Goal: Browse casually: Explore the website without a specific task or goal

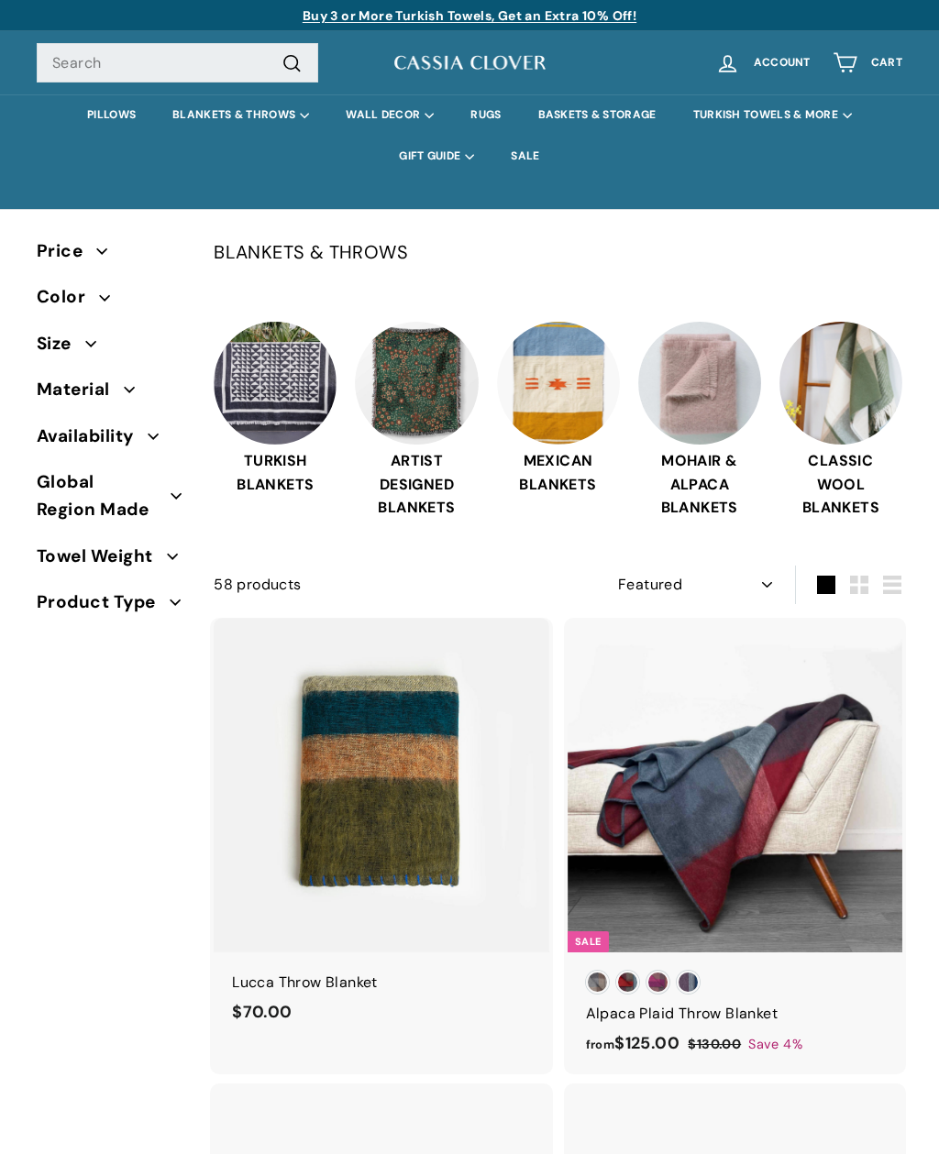
select select "manual"
click at [436, 414] on img at bounding box center [416, 383] width 123 height 123
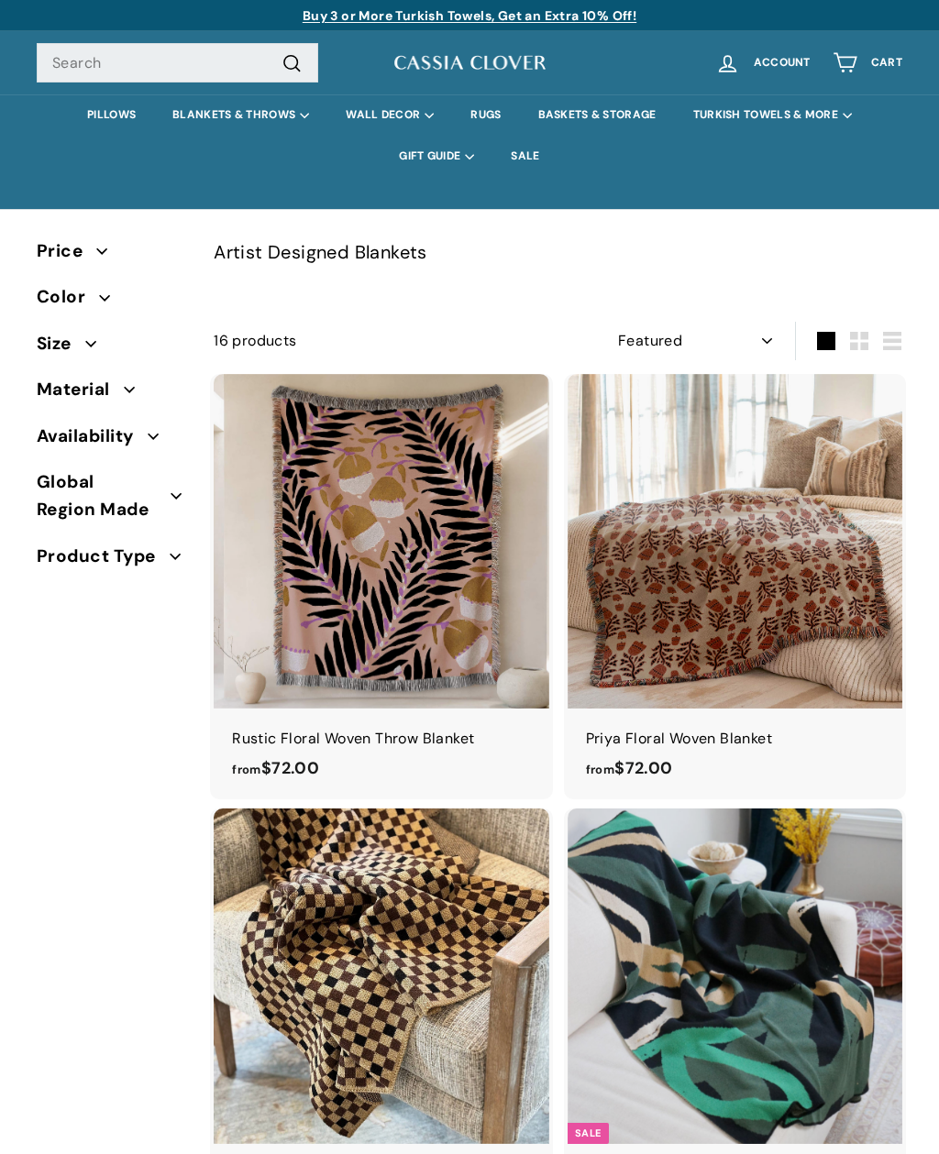
select select "manual"
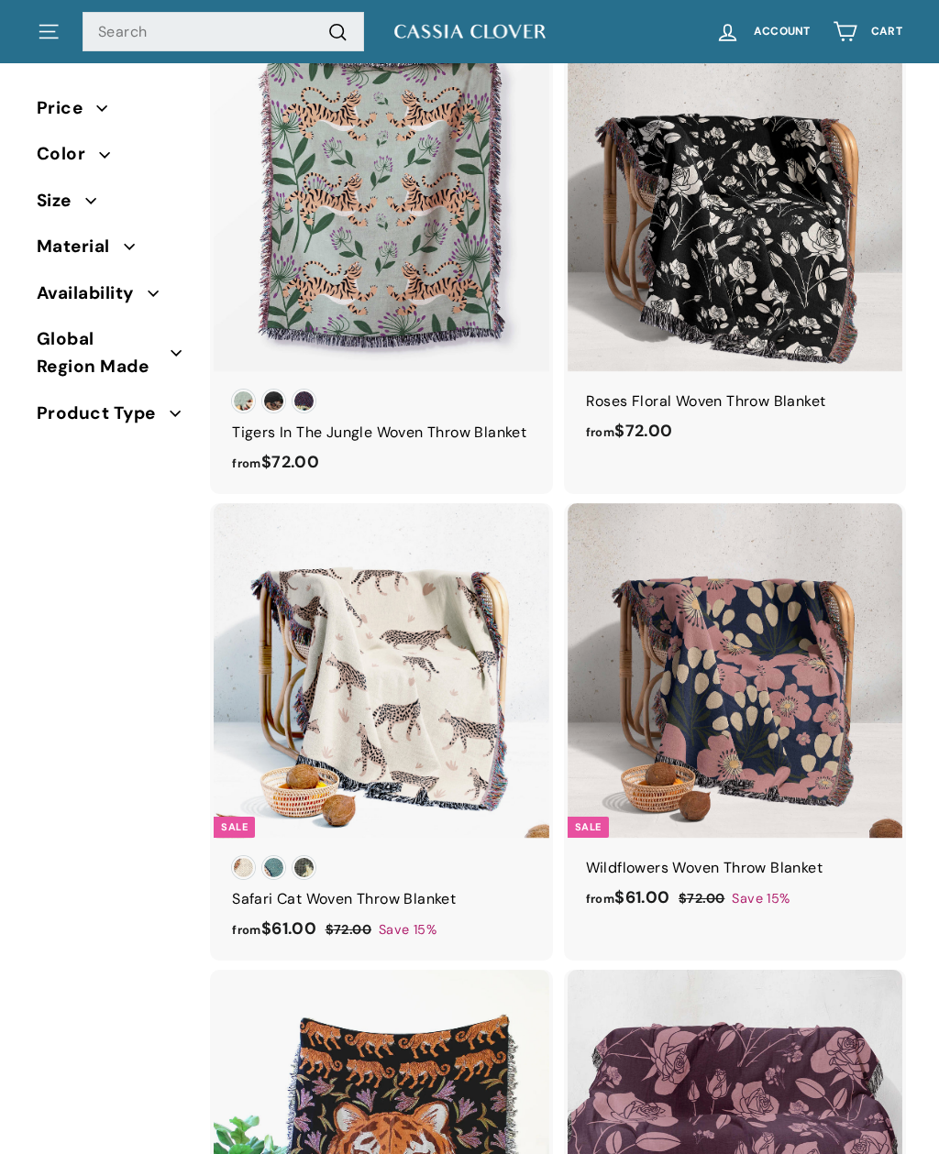
scroll to position [1643, 0]
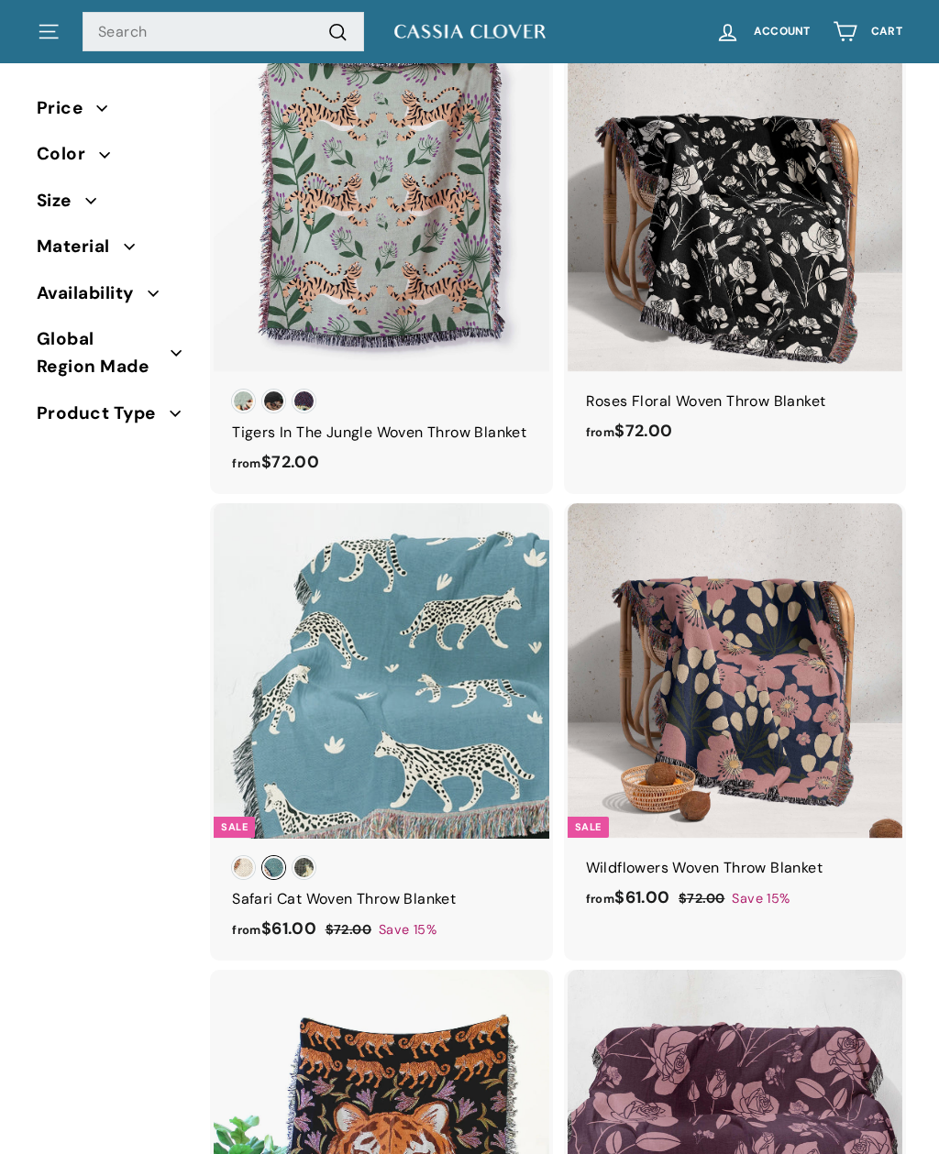
click at [280, 879] on span "Sea Blue Safari" at bounding box center [273, 867] width 23 height 23
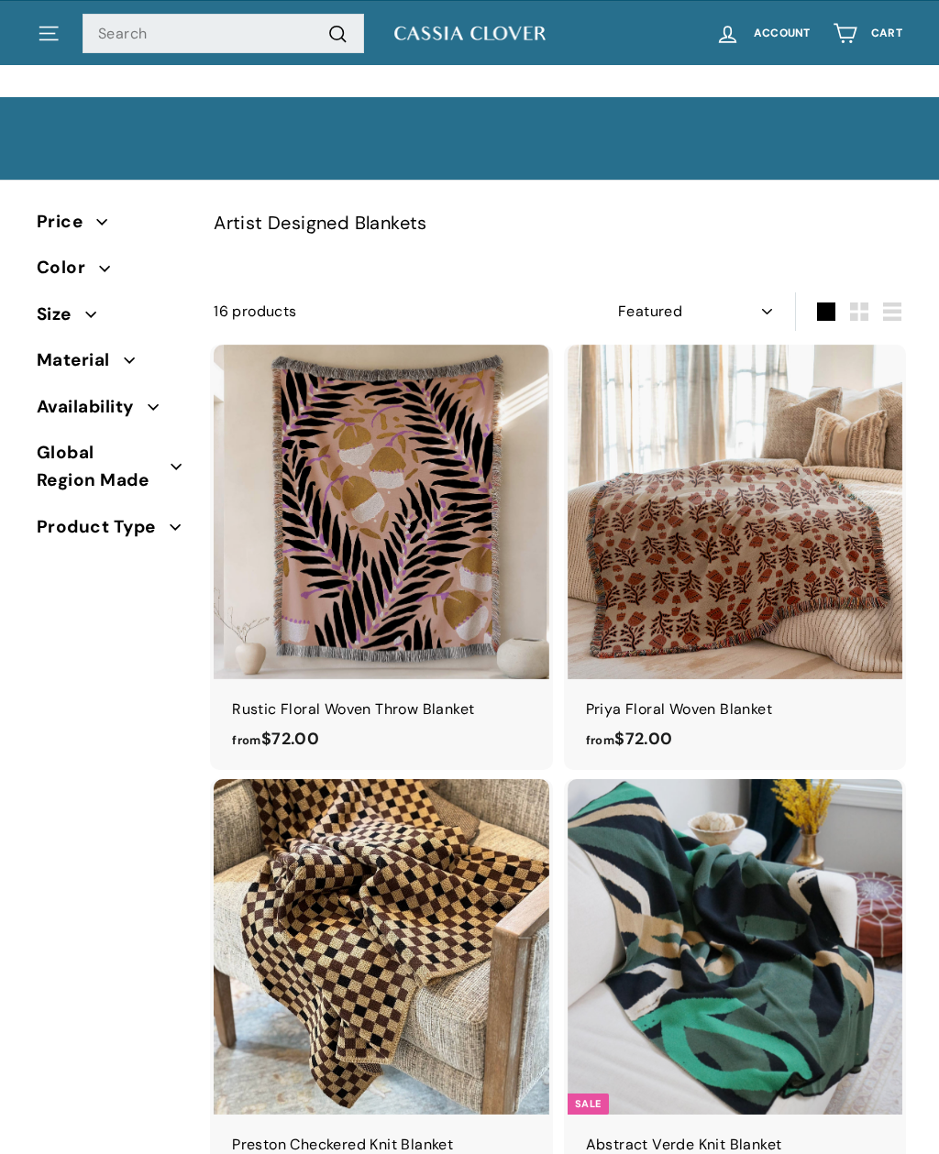
scroll to position [0, 0]
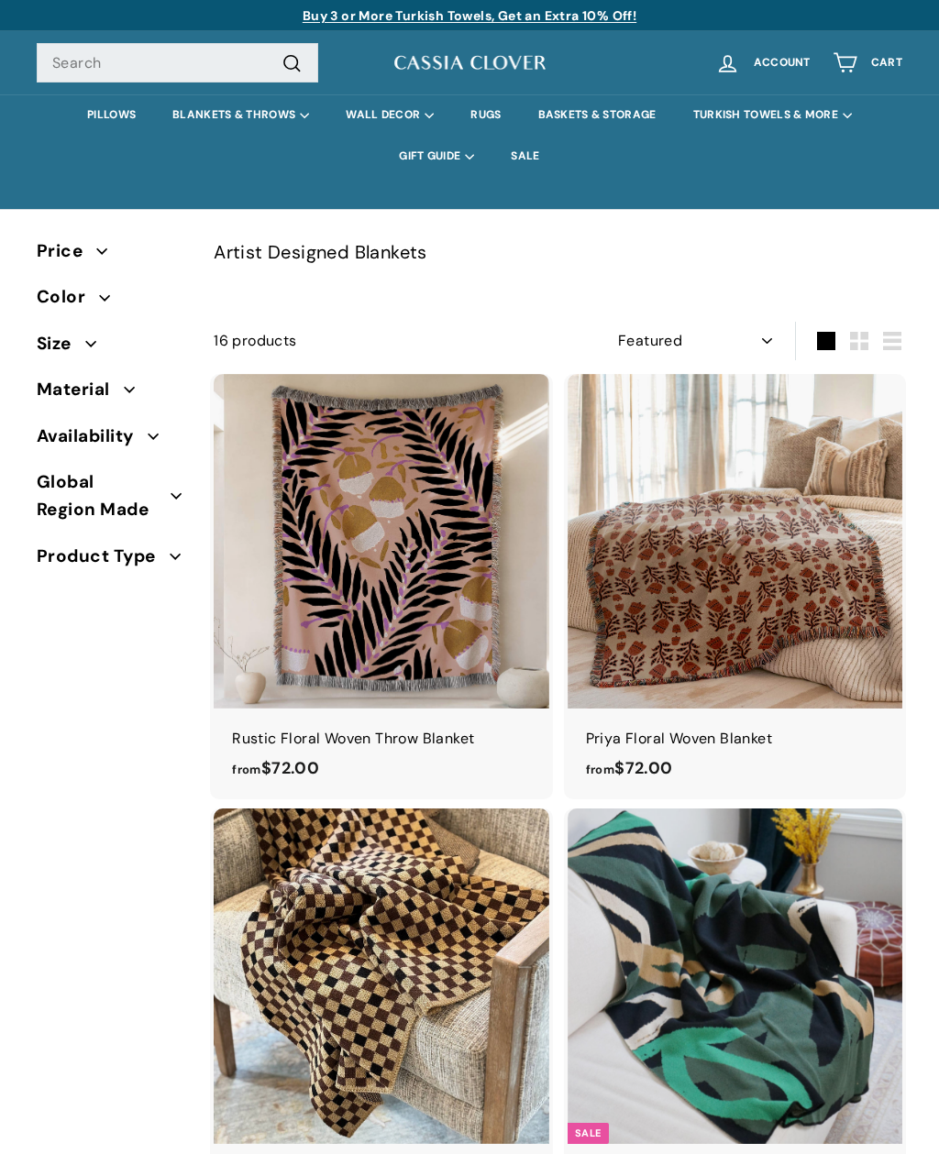
click at [70, 339] on span "Size" at bounding box center [61, 344] width 49 height 28
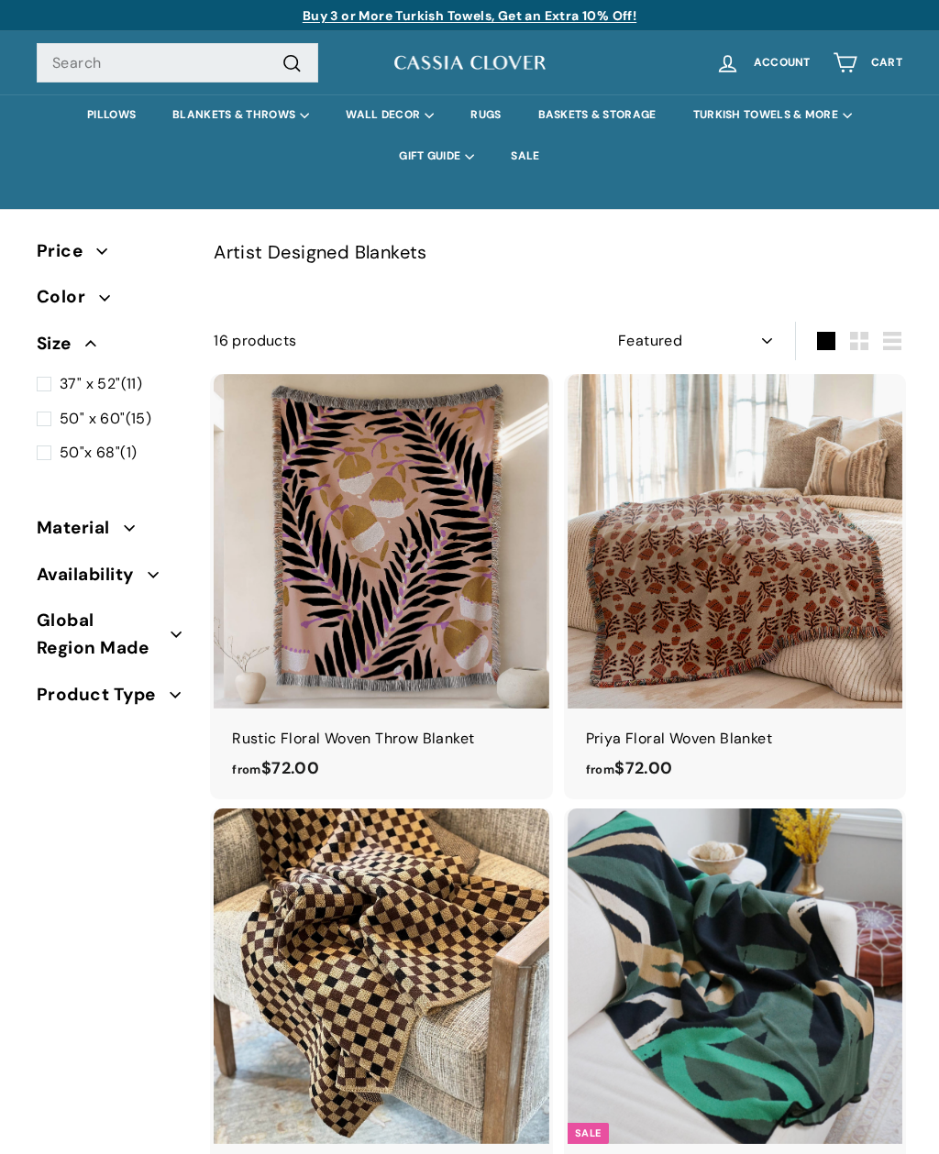
click at [130, 374] on span "37" x 52" (11)" at bounding box center [101, 384] width 83 height 24
click at [49, 372] on input "37" x 52" (11)" at bounding box center [43, 372] width 12 height 0
checkbox input "true"
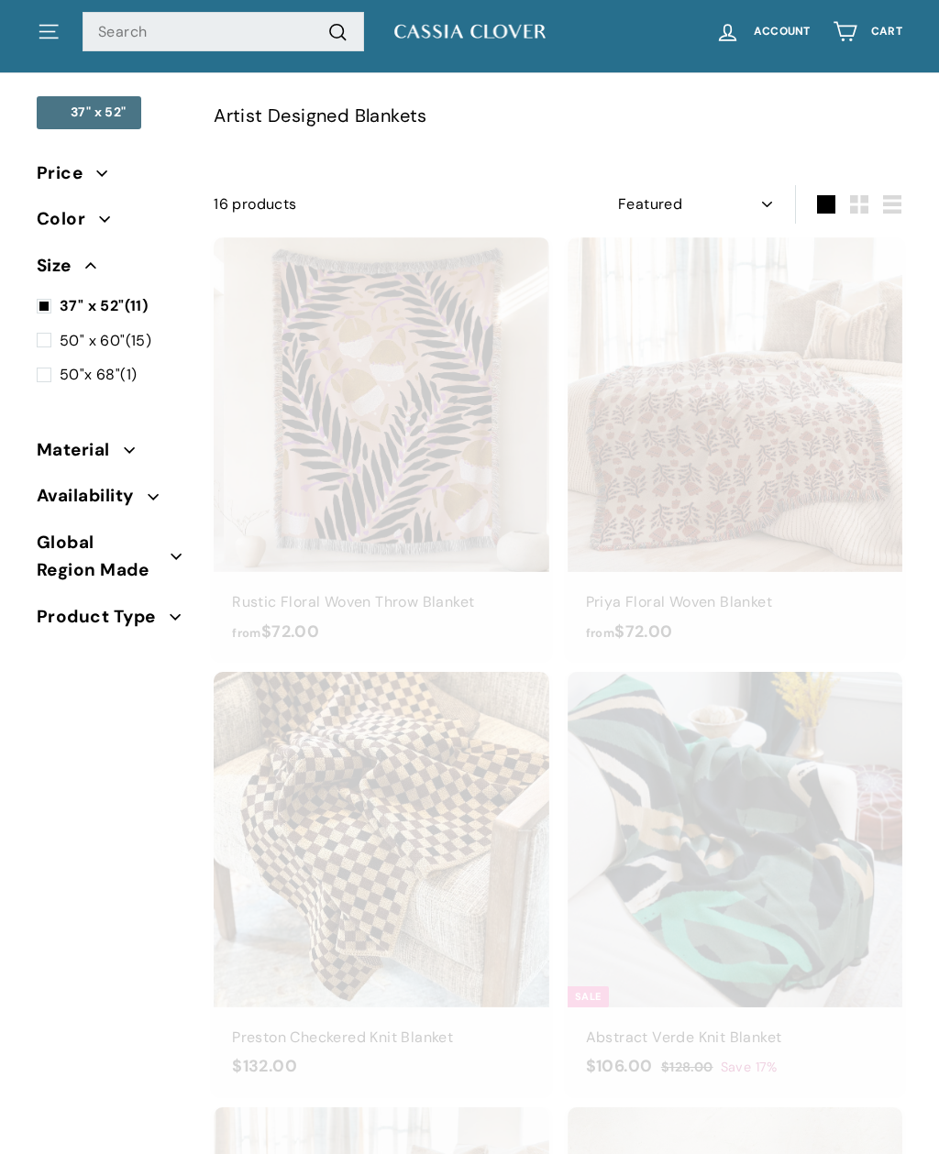
scroll to position [160, 0]
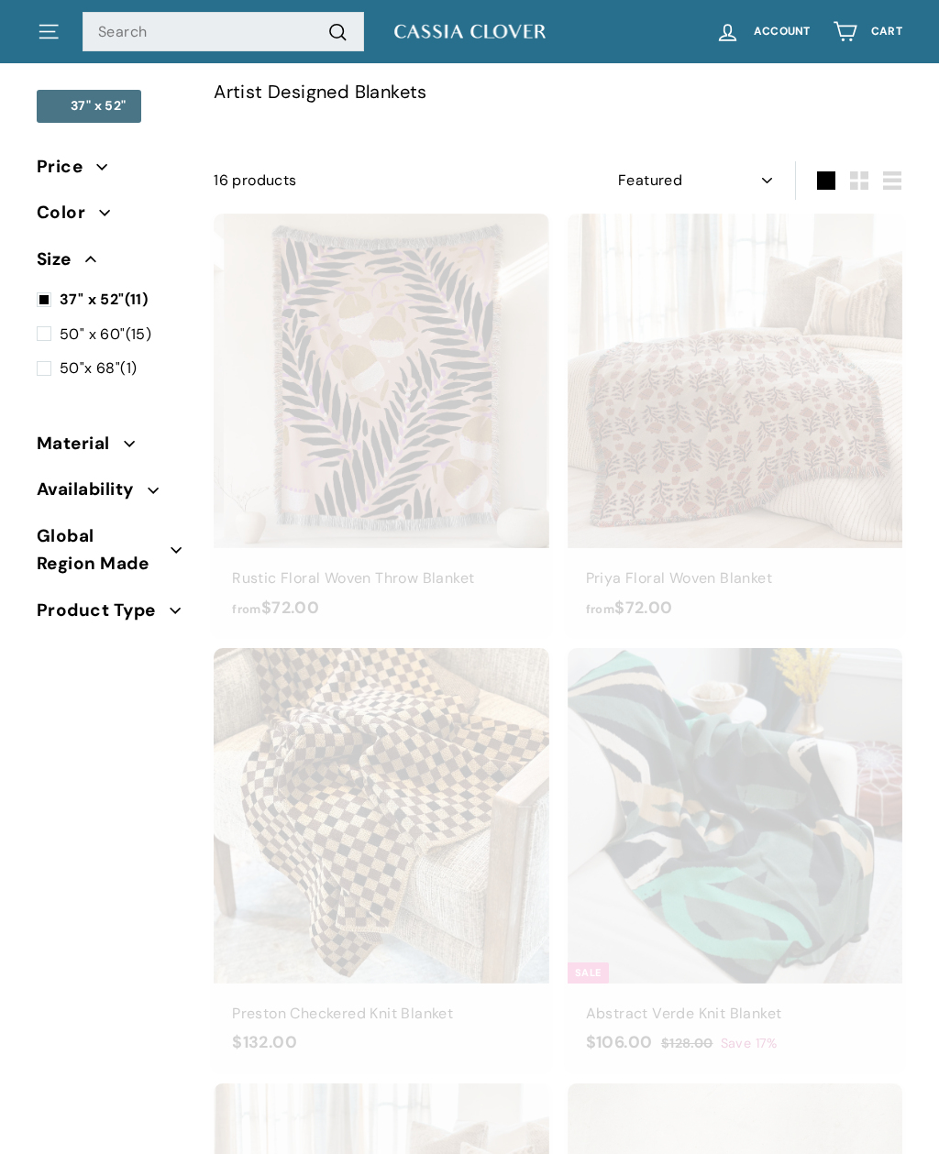
select select "manual"
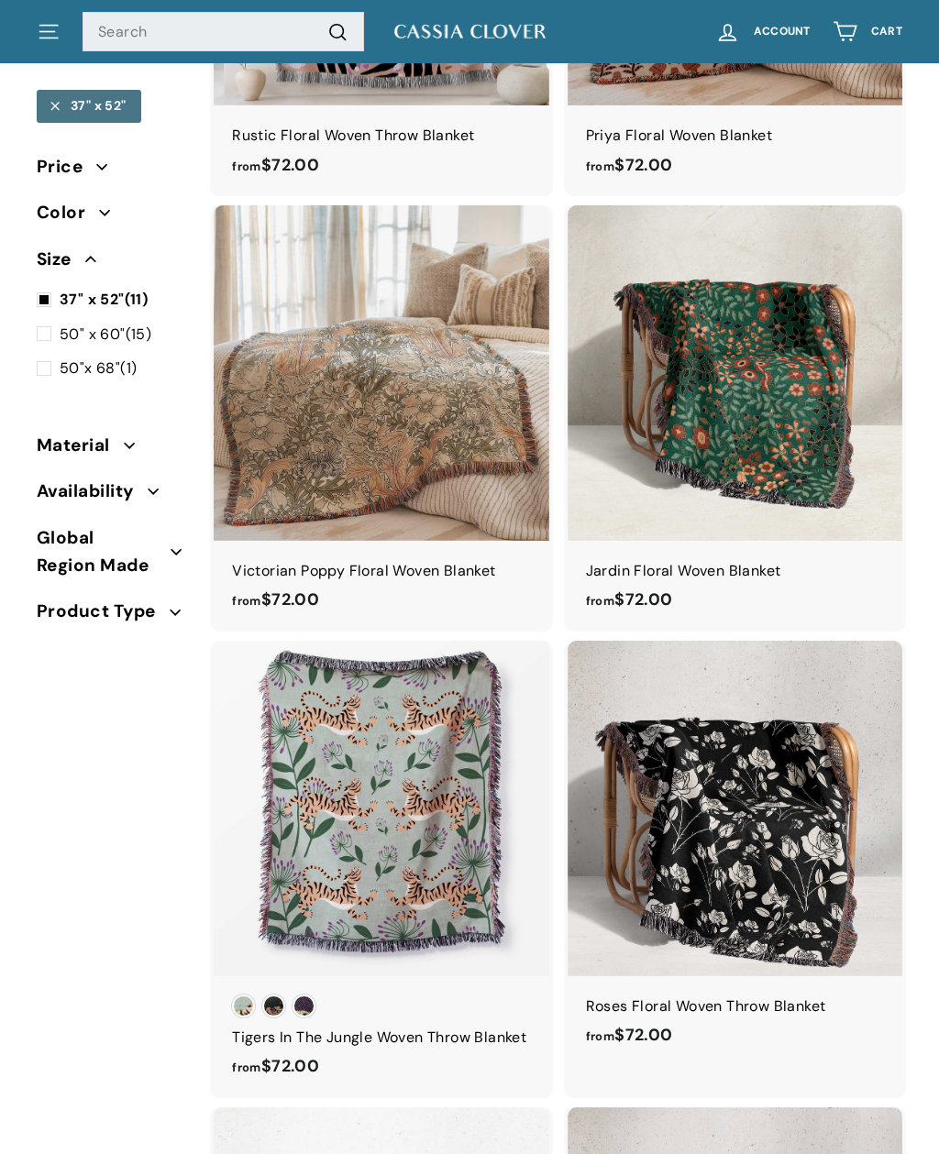
scroll to position [513, 0]
click at [614, 446] on img at bounding box center [735, 373] width 335 height 335
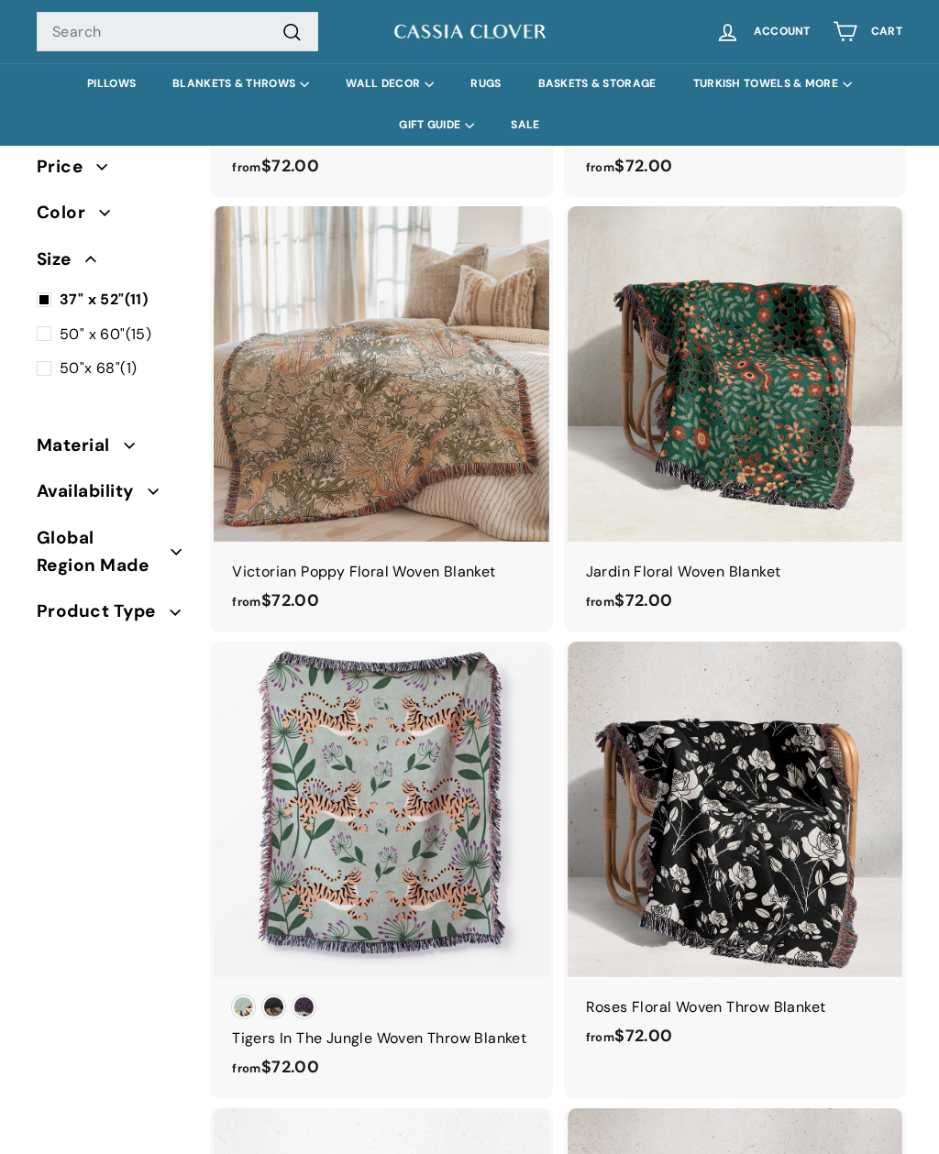
scroll to position [0, 0]
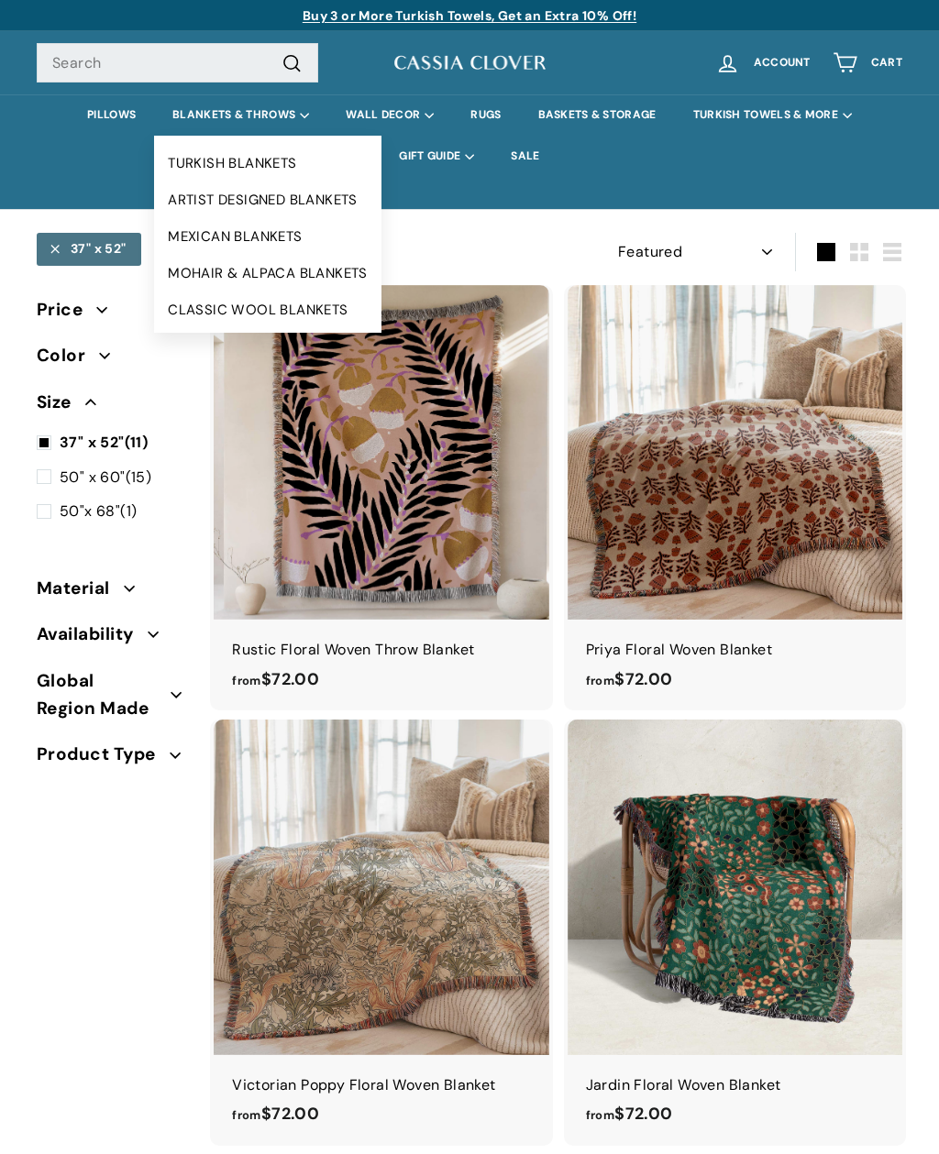
click at [349, 204] on link "ARTIST DESIGNED BLANKETS" at bounding box center [267, 200] width 227 height 37
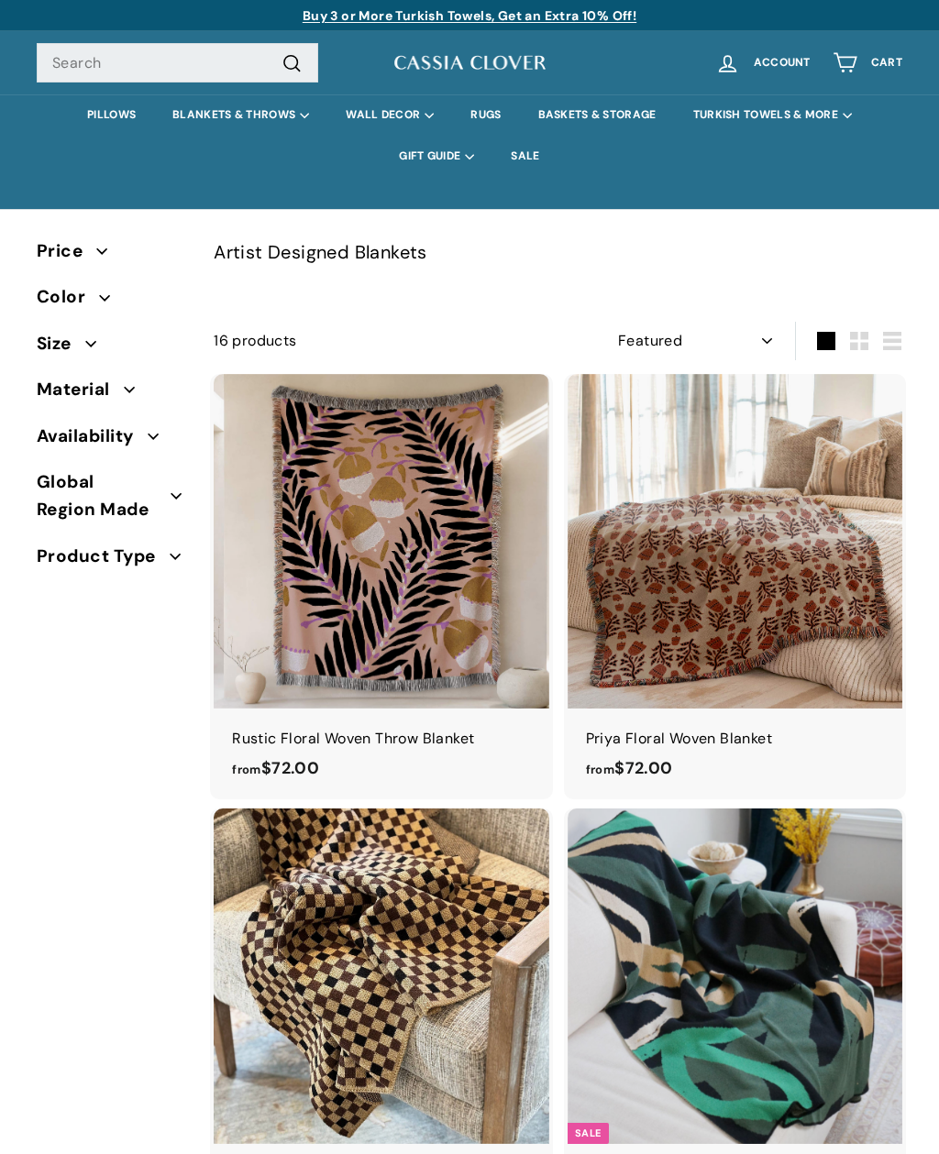
select select "manual"
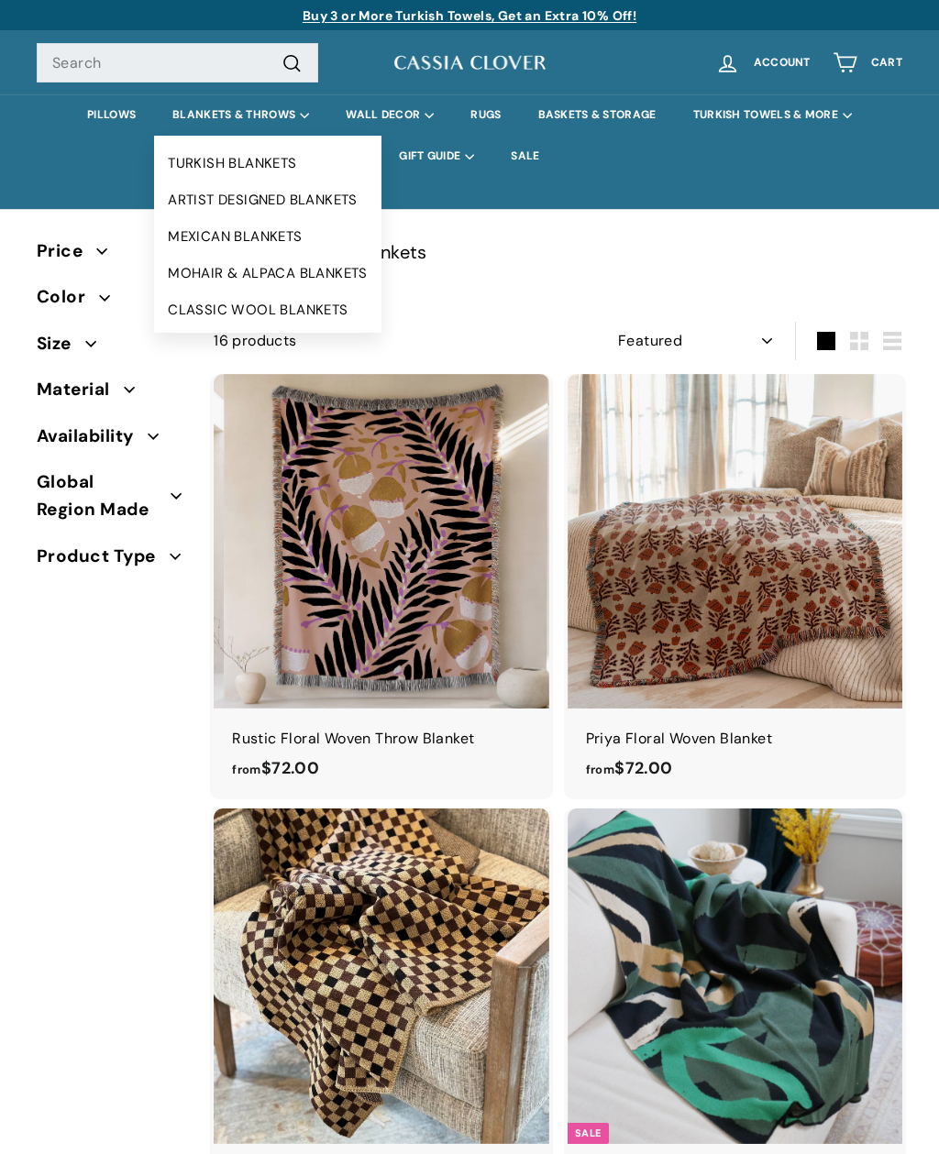
click at [342, 269] on link "MOHAIR & ALPACA BLANKETS" at bounding box center [267, 273] width 227 height 37
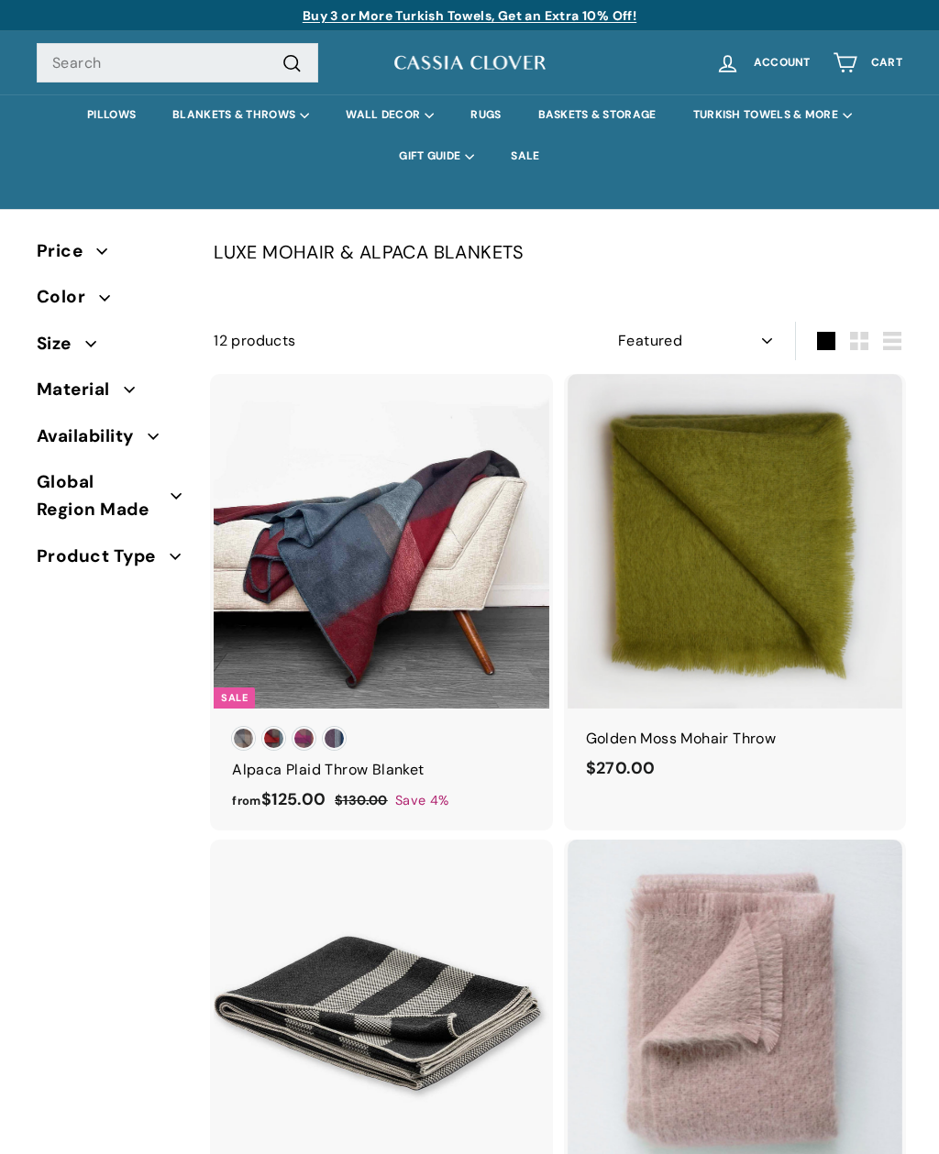
select select "manual"
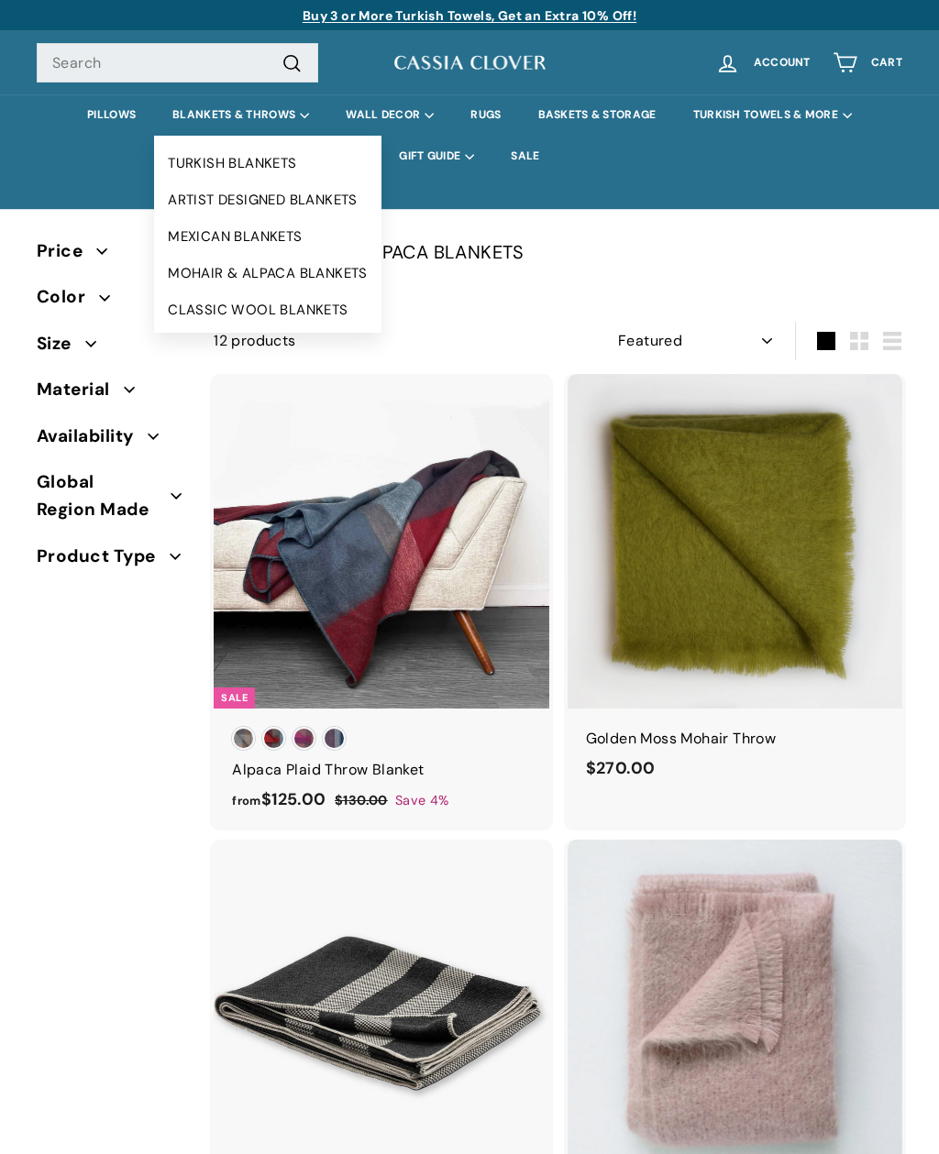
click at [317, 300] on link "CLASSIC WOOL BLANKETS" at bounding box center [267, 310] width 227 height 37
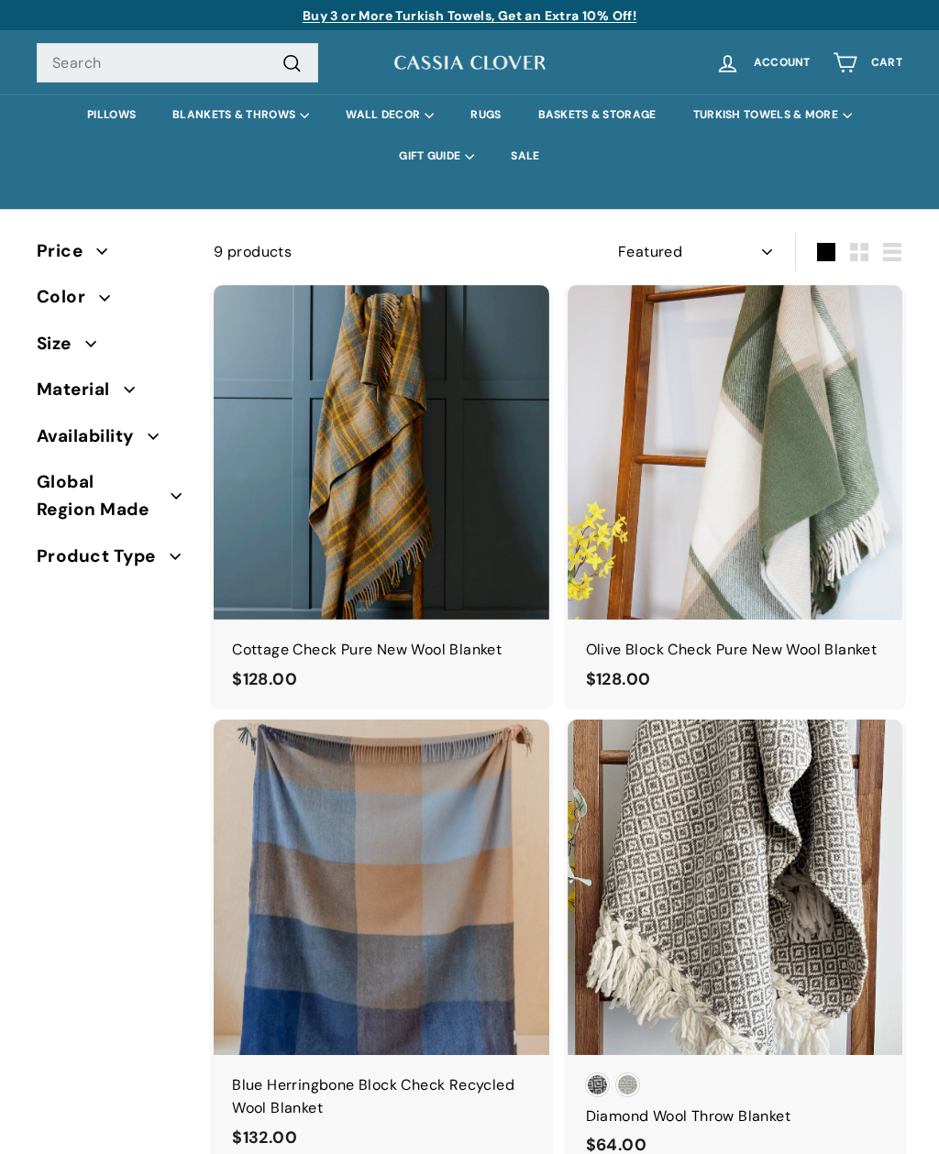
select select "manual"
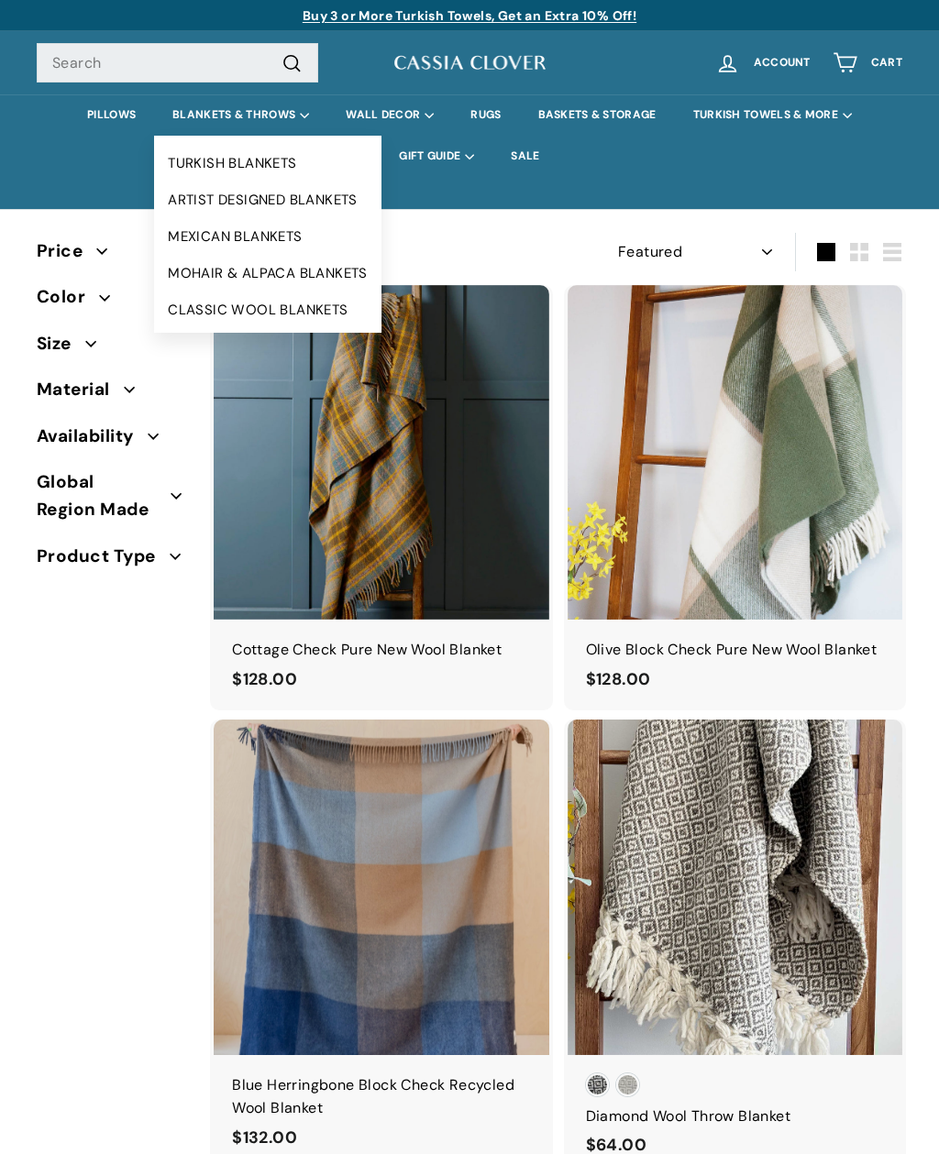
click at [315, 161] on link "TURKISH BLANKETS" at bounding box center [267, 163] width 227 height 37
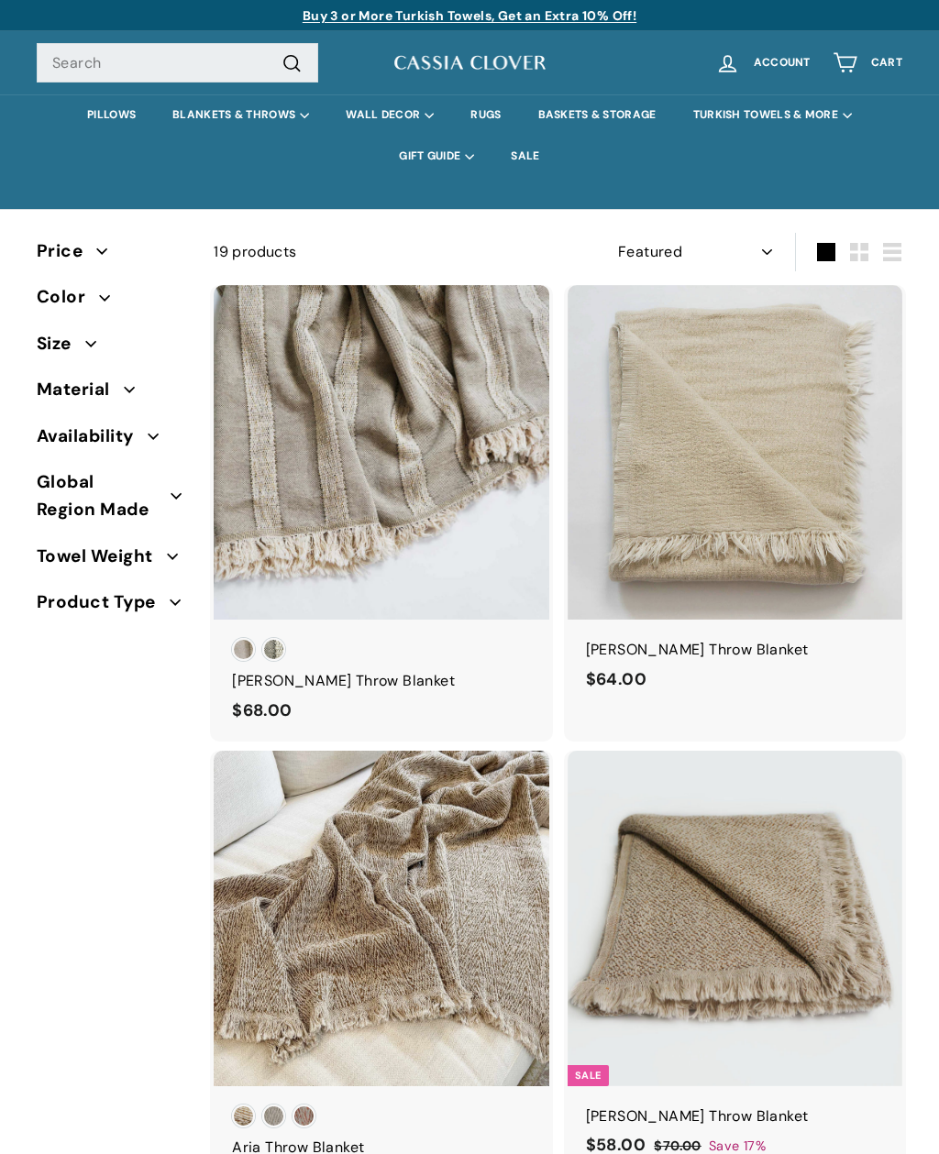
select select "manual"
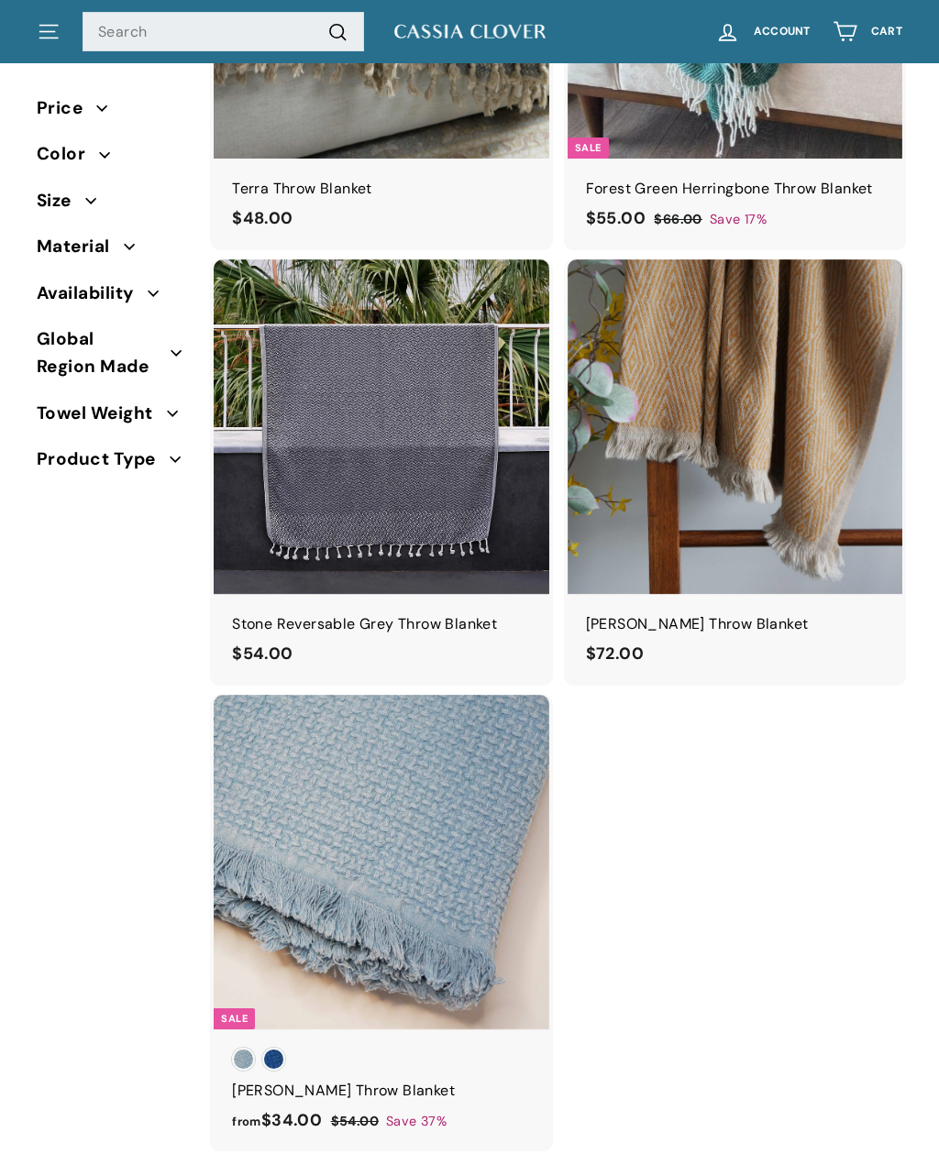
scroll to position [3633, 0]
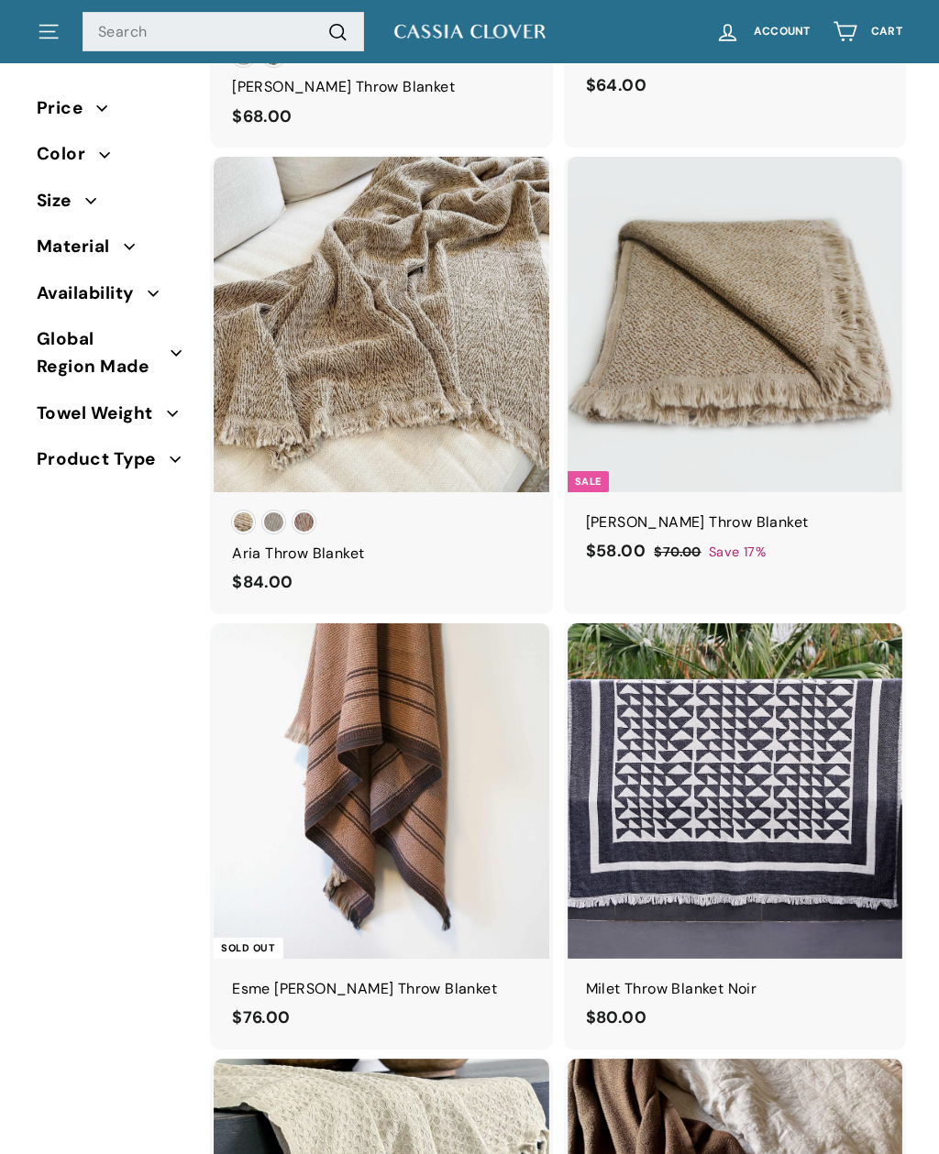
scroll to position [0, 0]
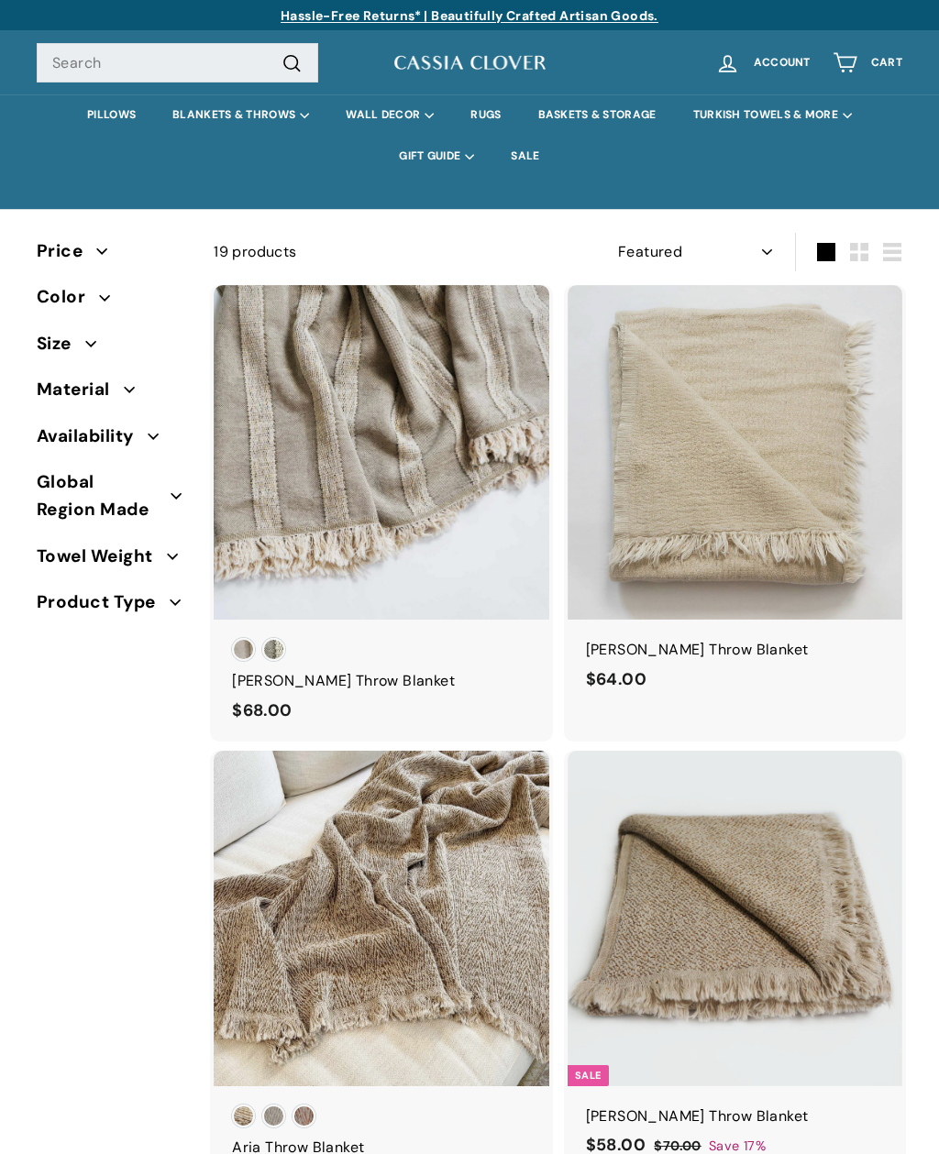
click at [119, 116] on link "PILLOWS" at bounding box center [111, 114] width 85 height 41
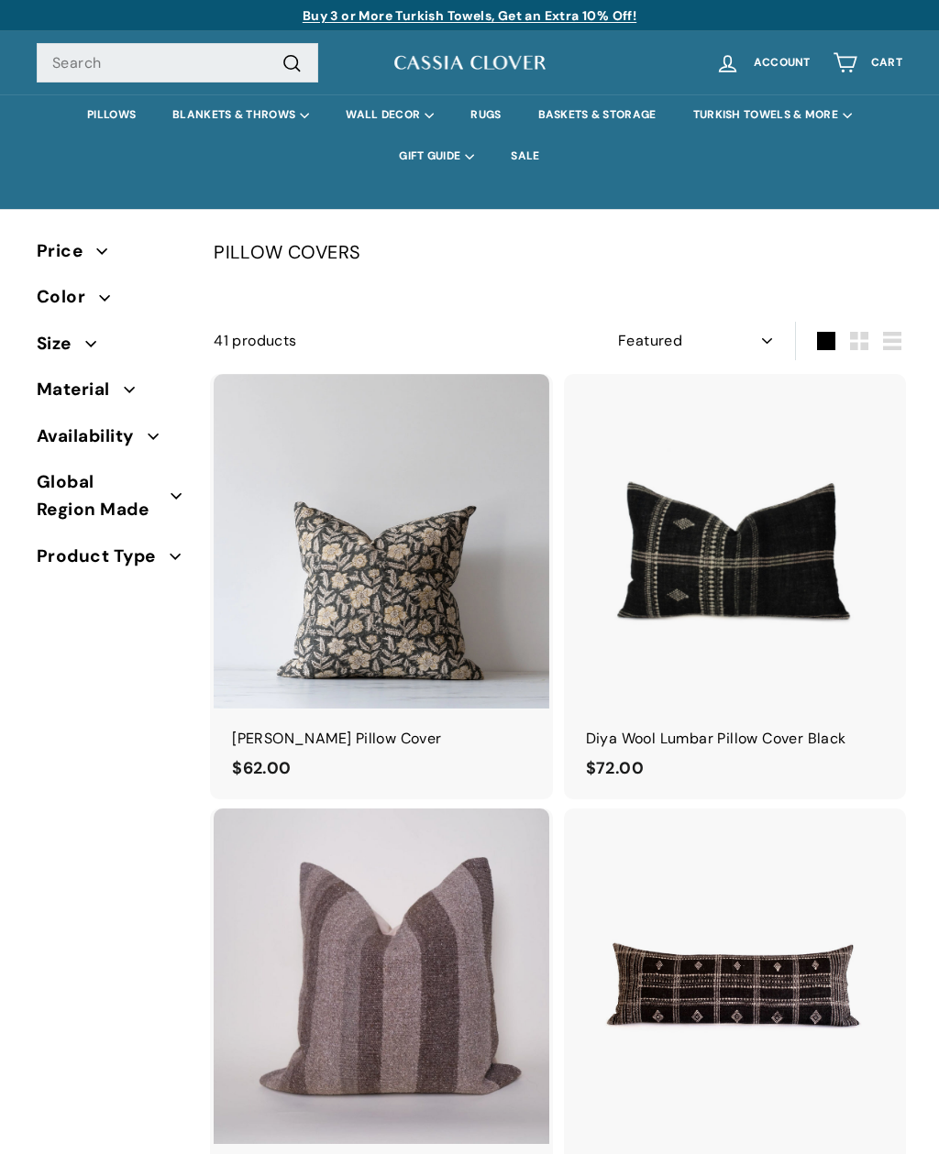
select select "manual"
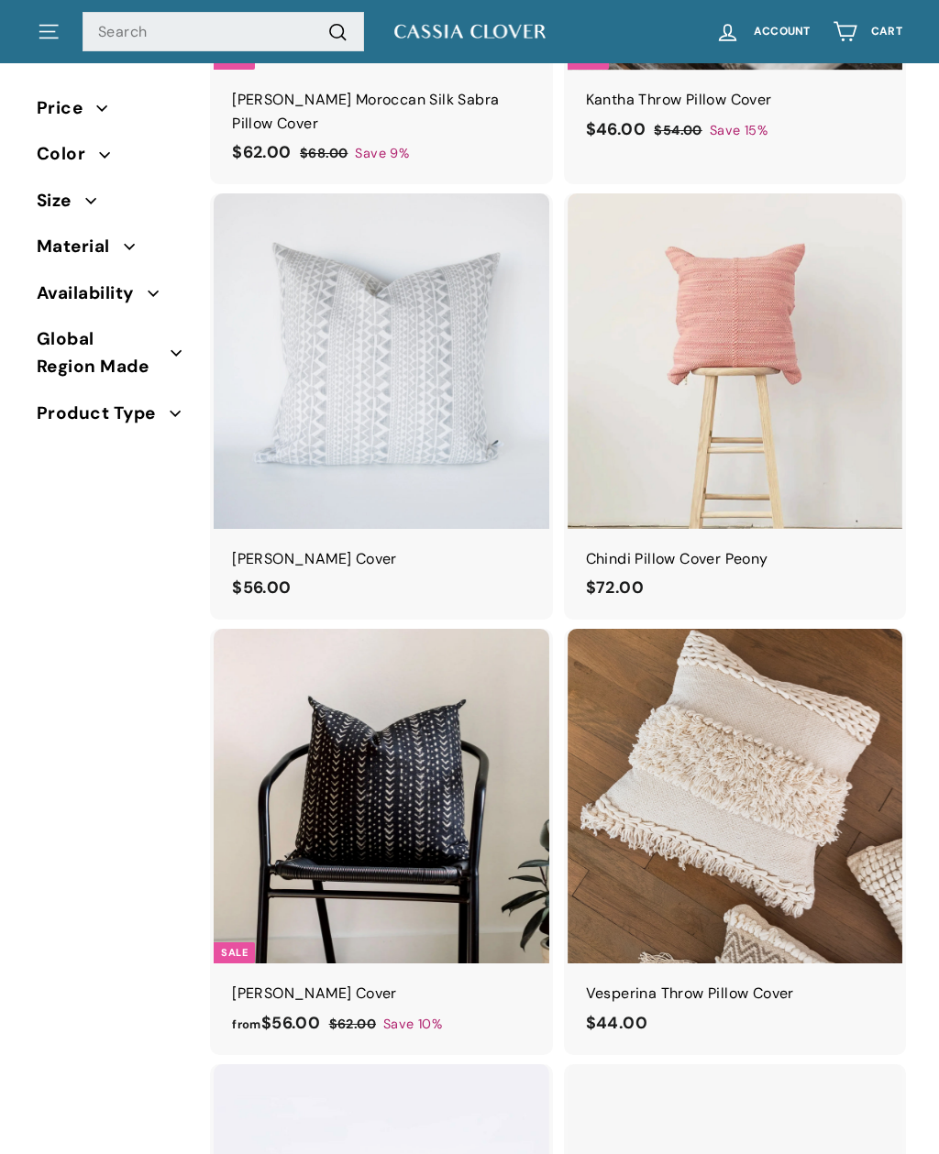
scroll to position [3274, 0]
click at [466, 834] on img at bounding box center [381, 796] width 335 height 335
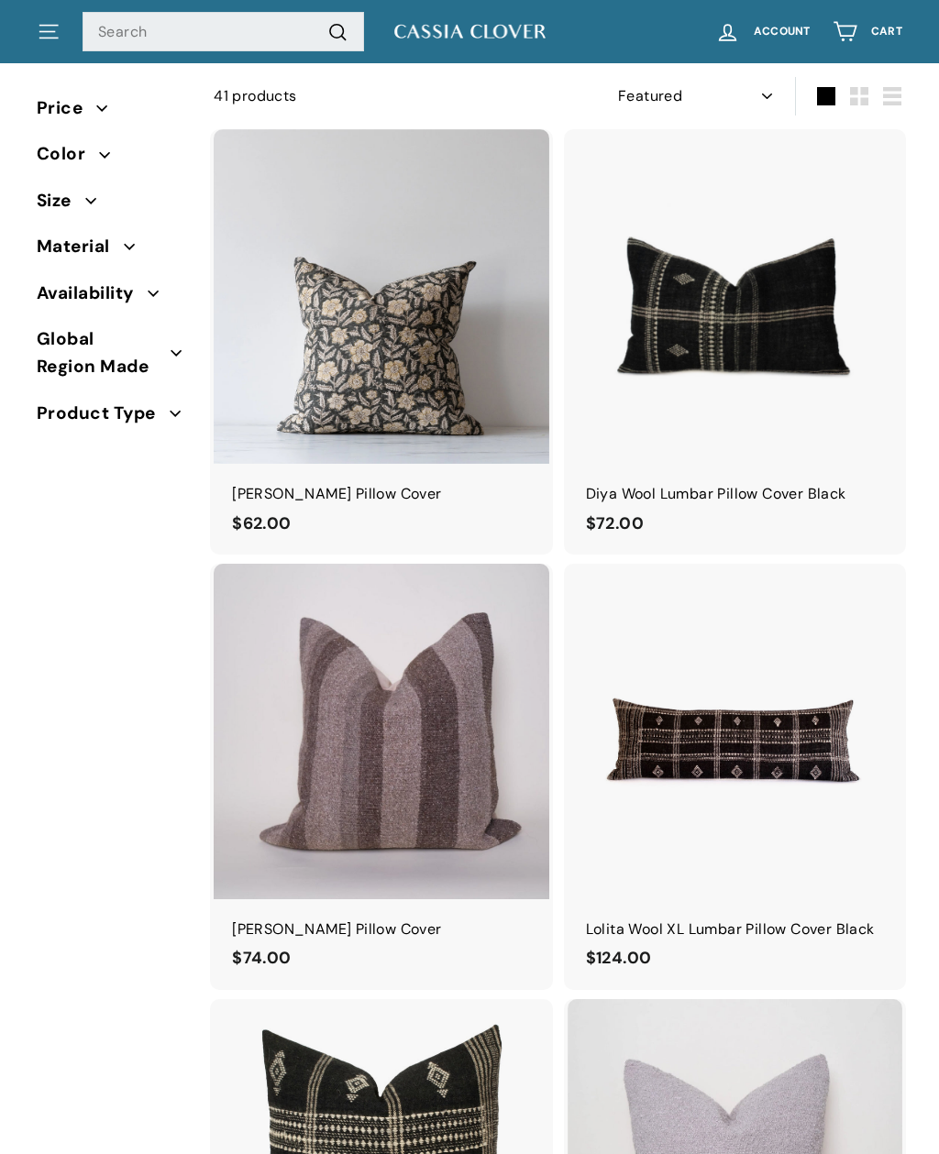
scroll to position [246, 0]
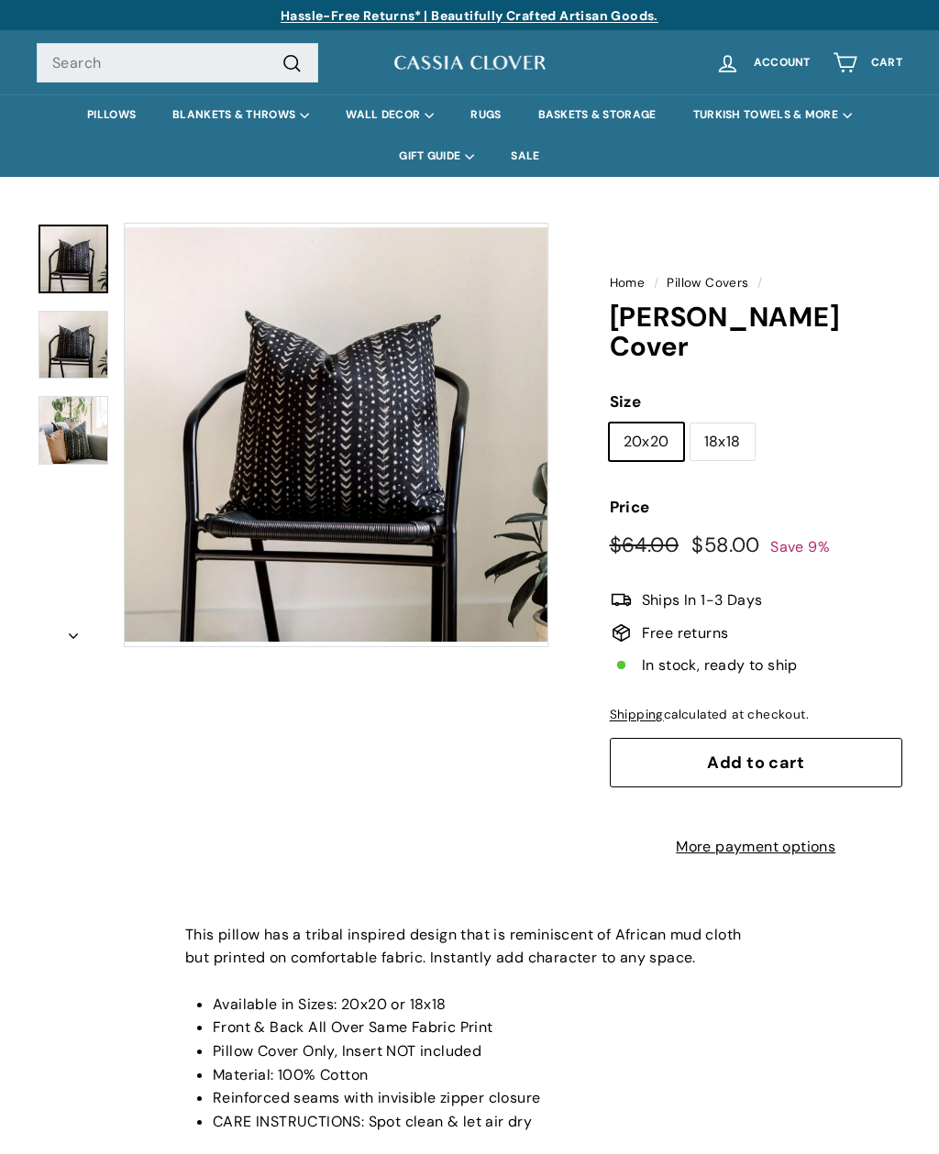
click at [94, 337] on img at bounding box center [74, 345] width 70 height 69
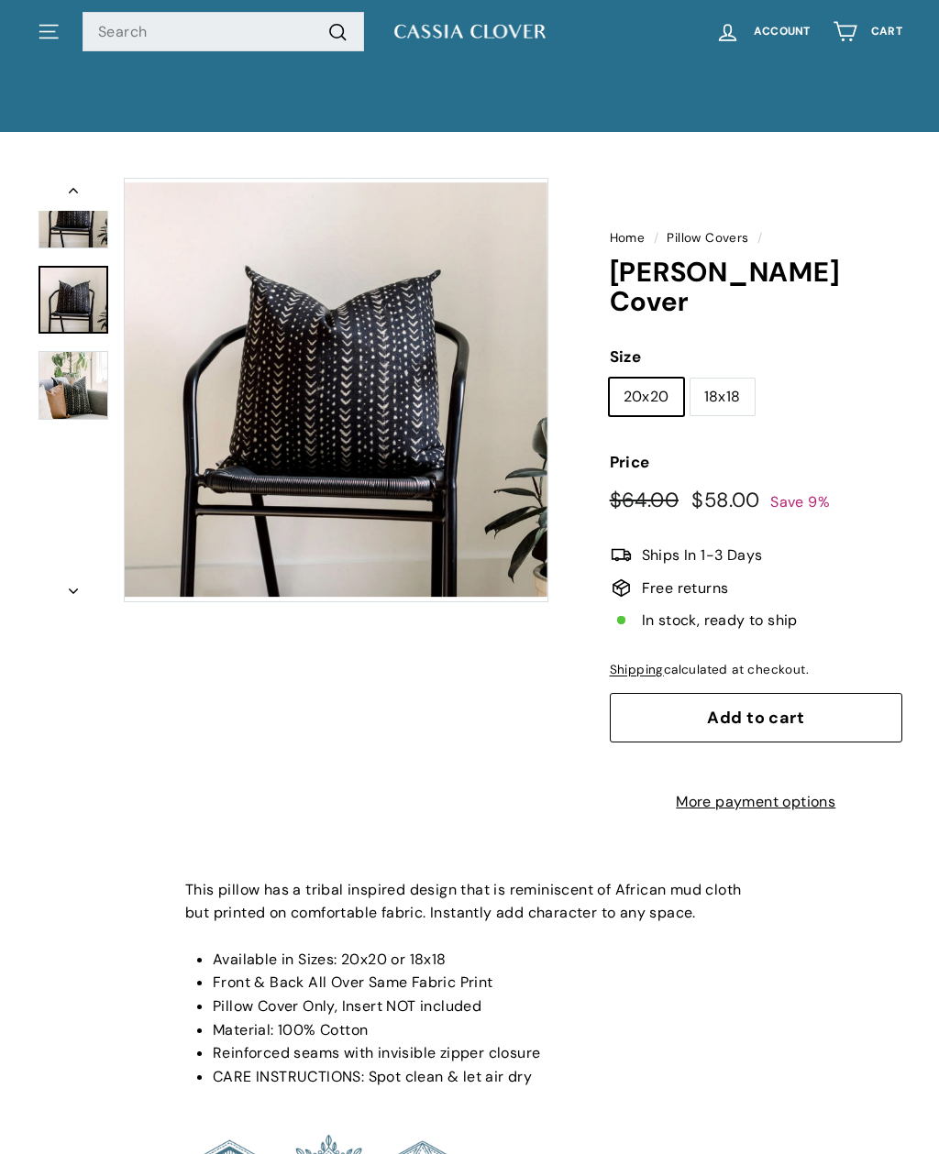
scroll to position [45, 0]
click at [403, 440] on button "Zoom" at bounding box center [336, 390] width 423 height 423
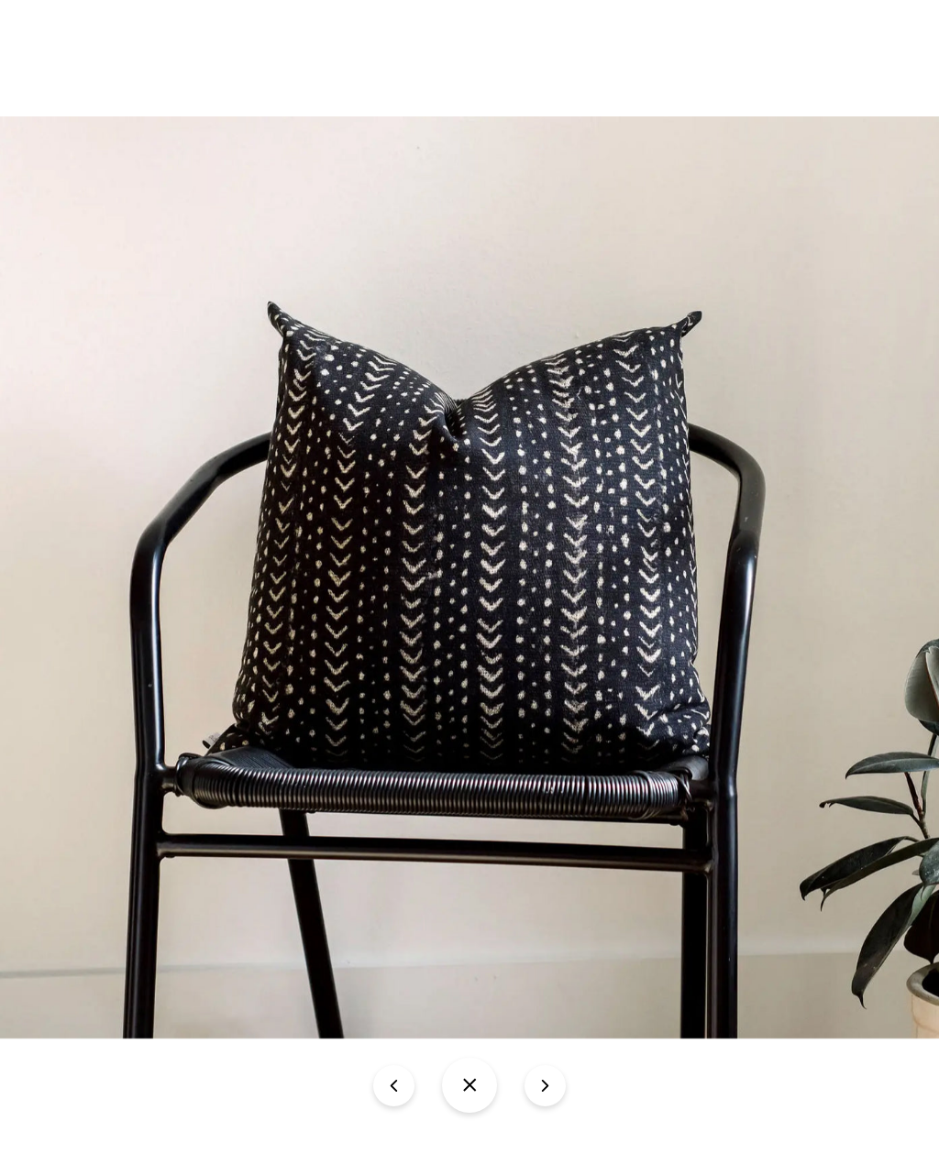
click at [937, 455] on img at bounding box center [469, 577] width 939 height 922
click at [568, 611] on img at bounding box center [469, 577] width 939 height 922
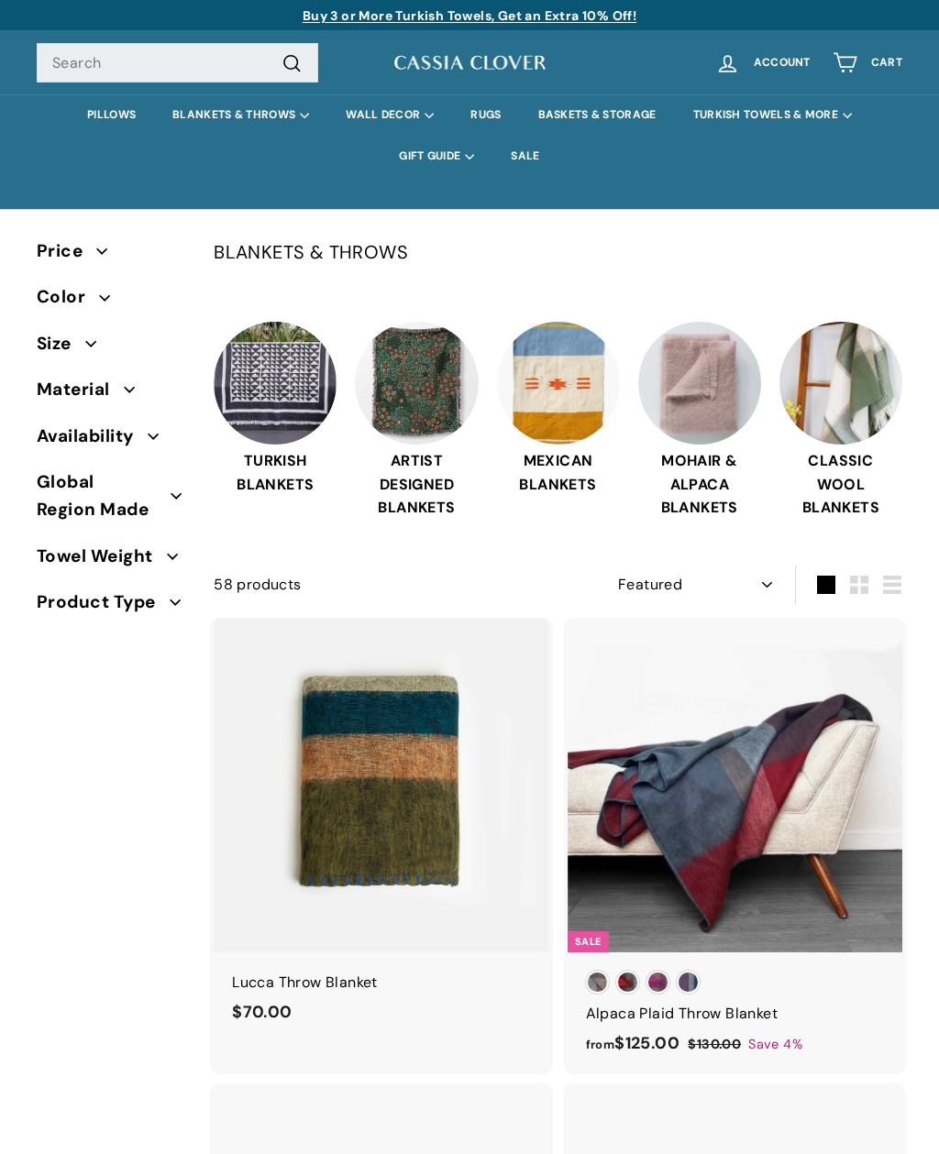
select select "manual"
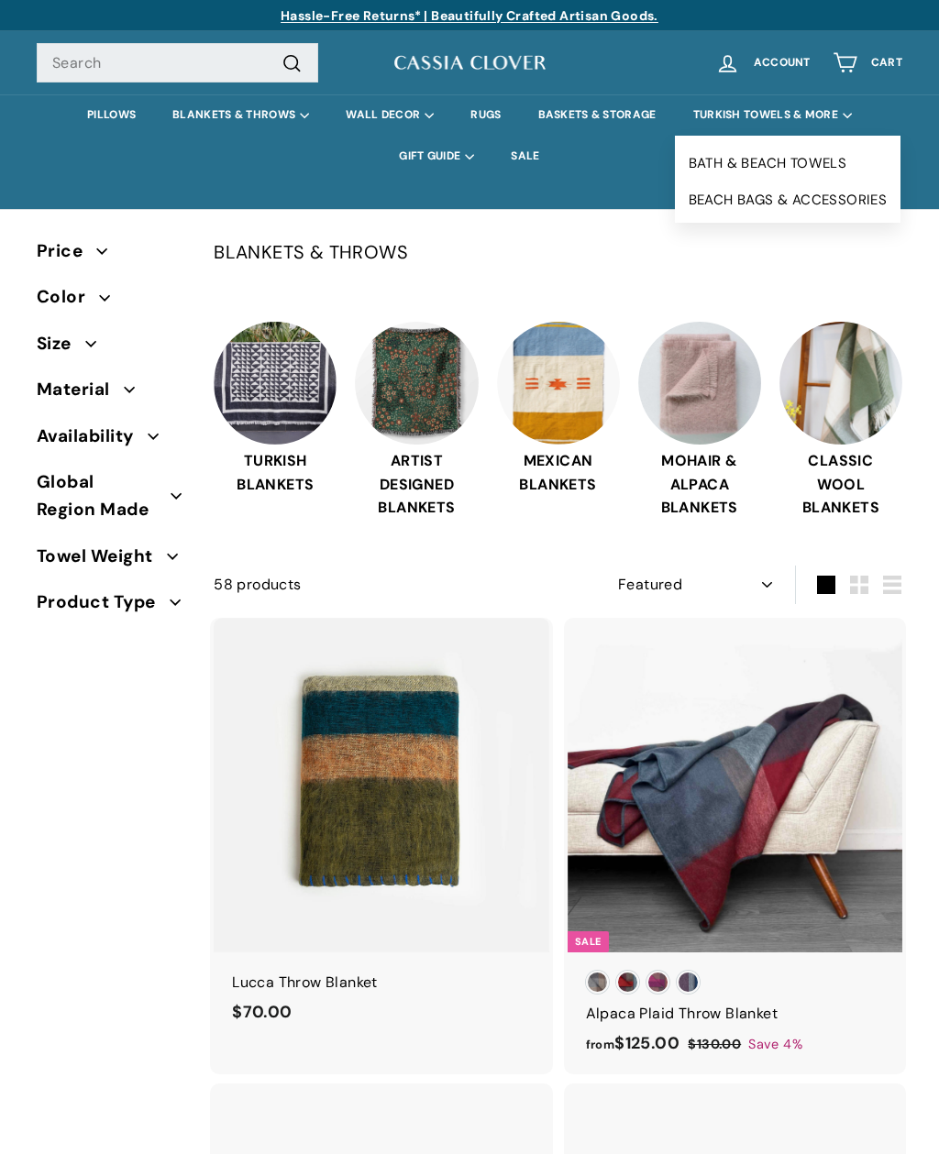
click at [828, 161] on link "BATH & BEACH TOWELS" at bounding box center [788, 163] width 226 height 37
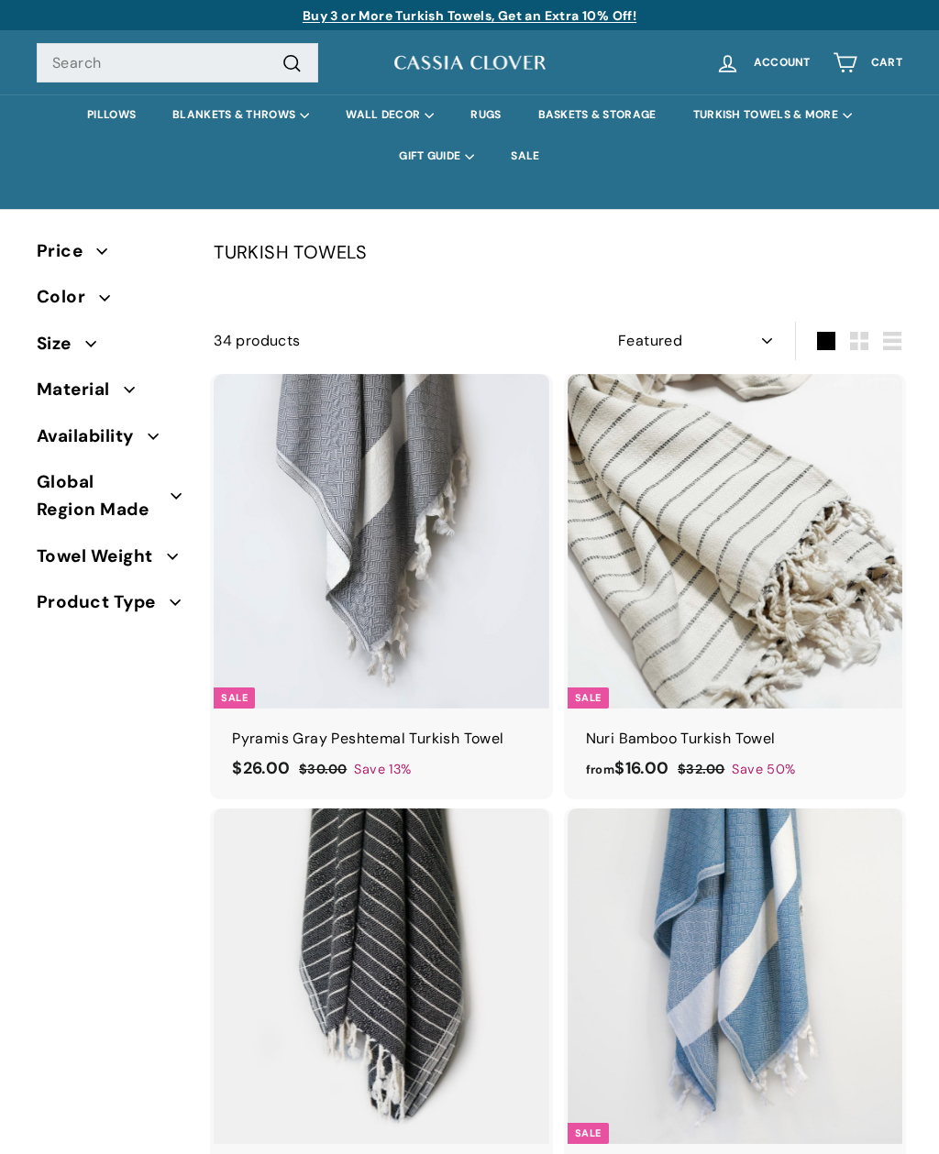
select select "manual"
click at [498, 117] on link "RUGS" at bounding box center [485, 114] width 67 height 41
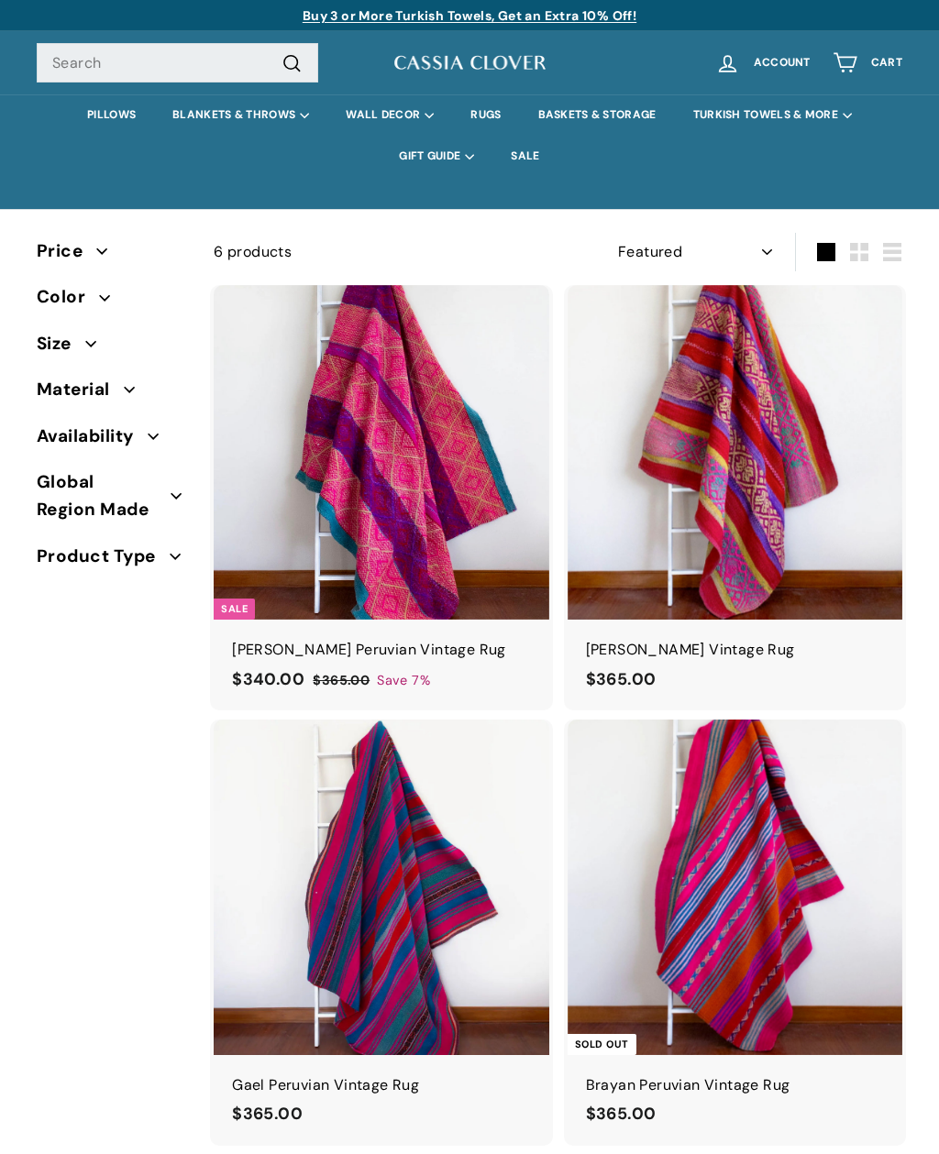
select select "manual"
